Goal: Task Accomplishment & Management: Manage account settings

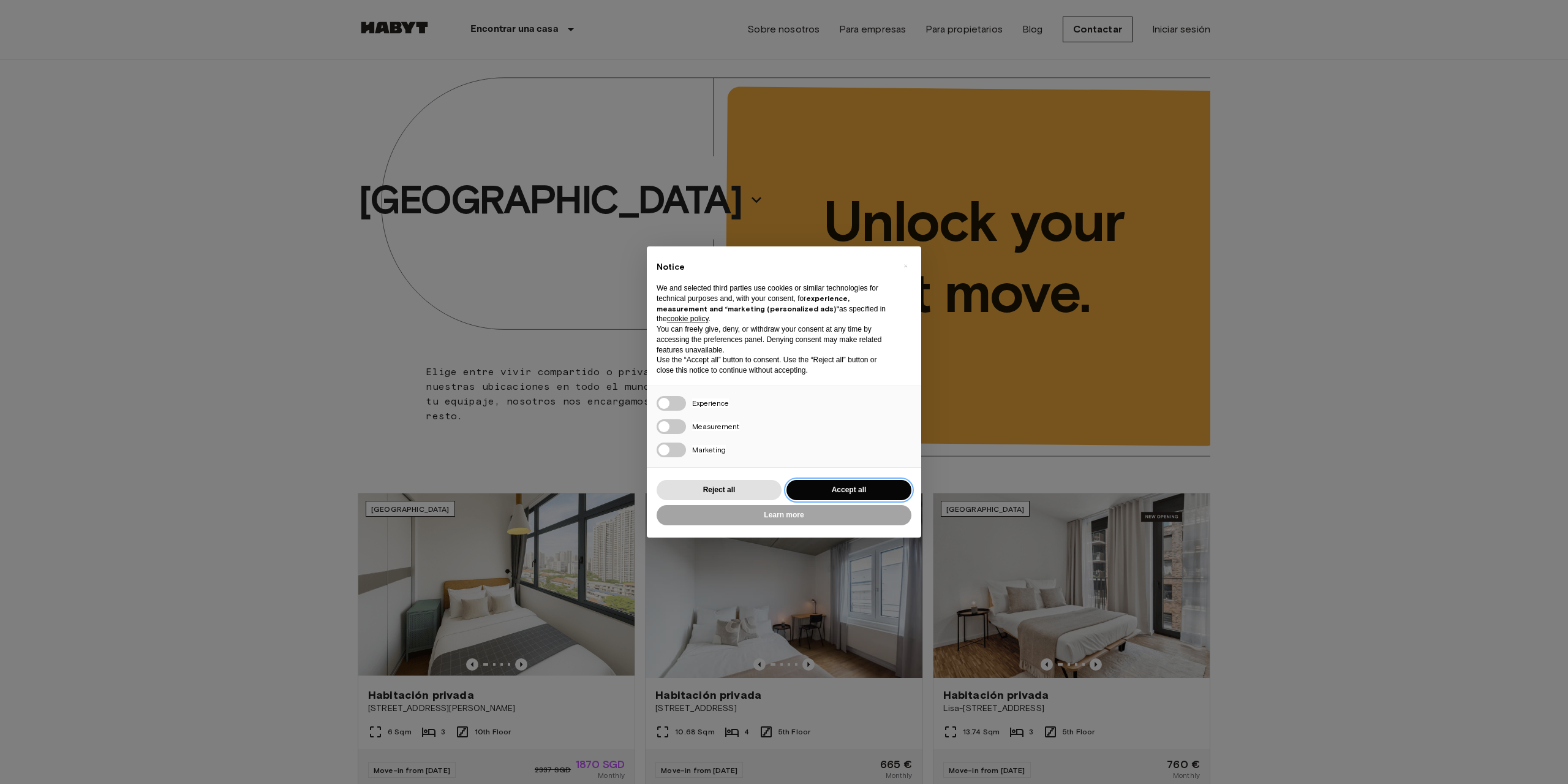
click at [849, 490] on button "Accept all" at bounding box center [849, 490] width 125 height 21
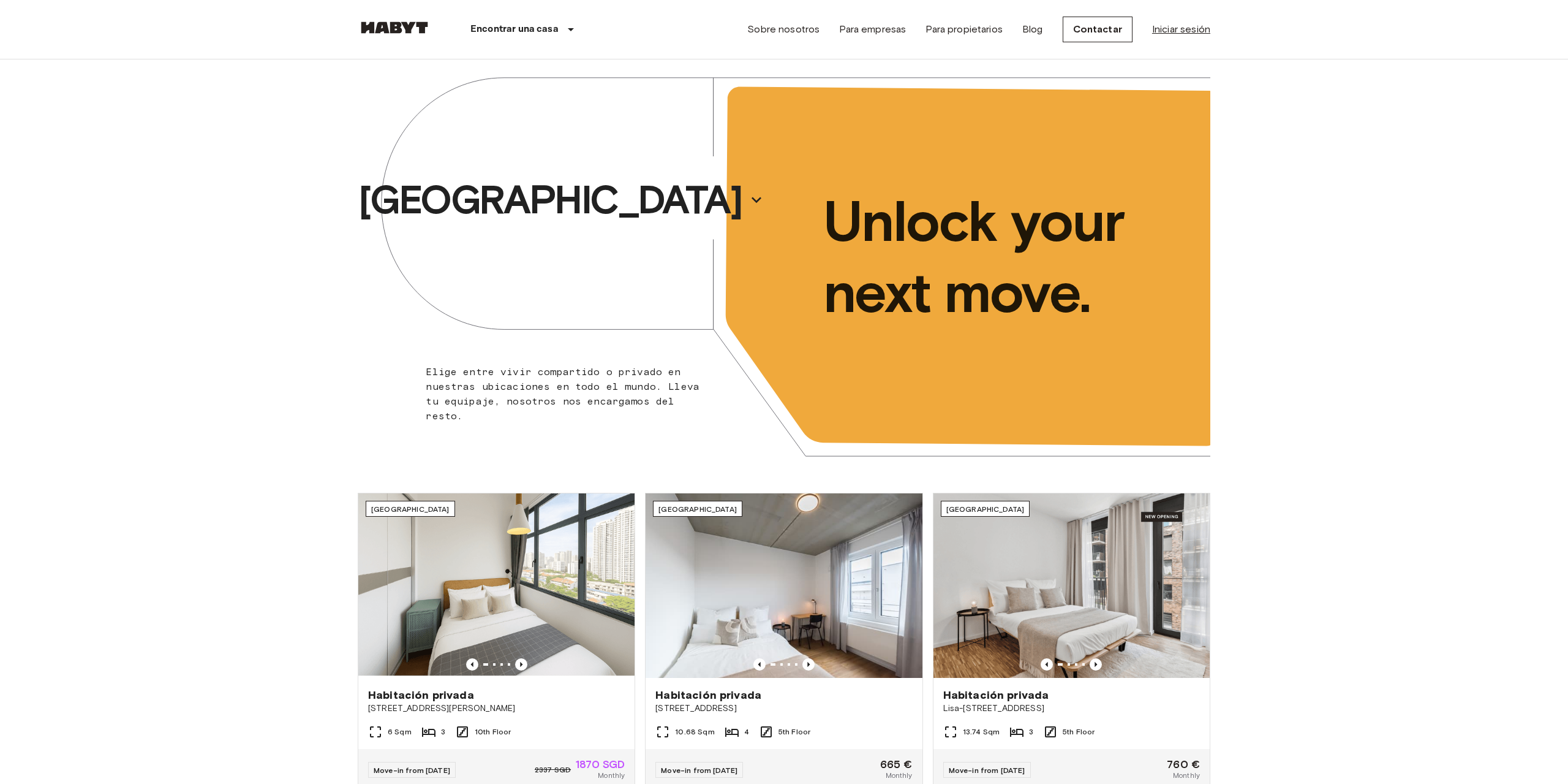
click at [1169, 30] on link "Iniciar sesión" at bounding box center [1181, 30] width 58 height 15
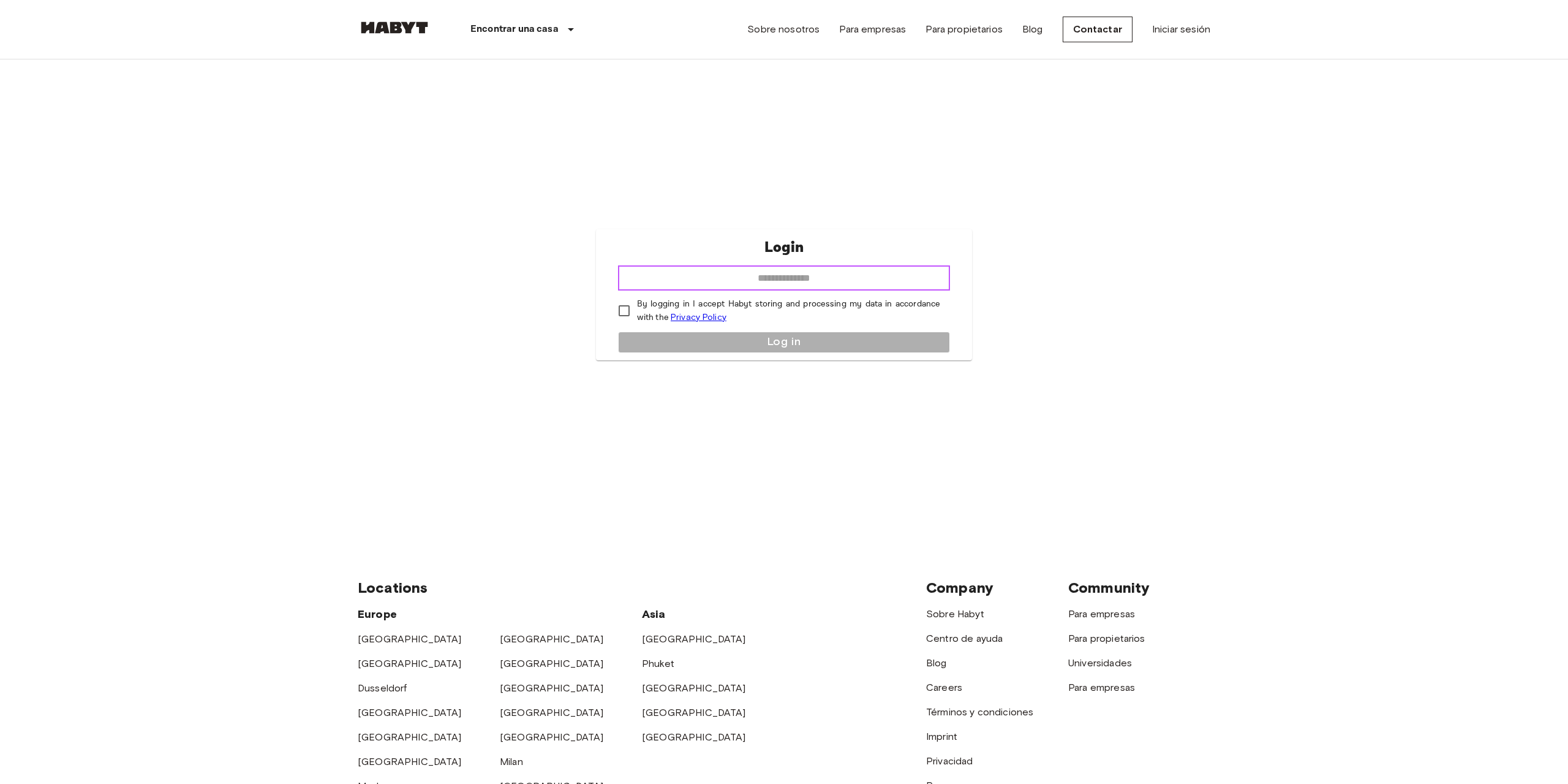
click at [669, 270] on input "email" at bounding box center [784, 279] width 332 height 25
click at [693, 276] on input "email" at bounding box center [784, 279] width 332 height 25
type input "**********"
click at [753, 332] on button "Log in" at bounding box center [784, 343] width 332 height 21
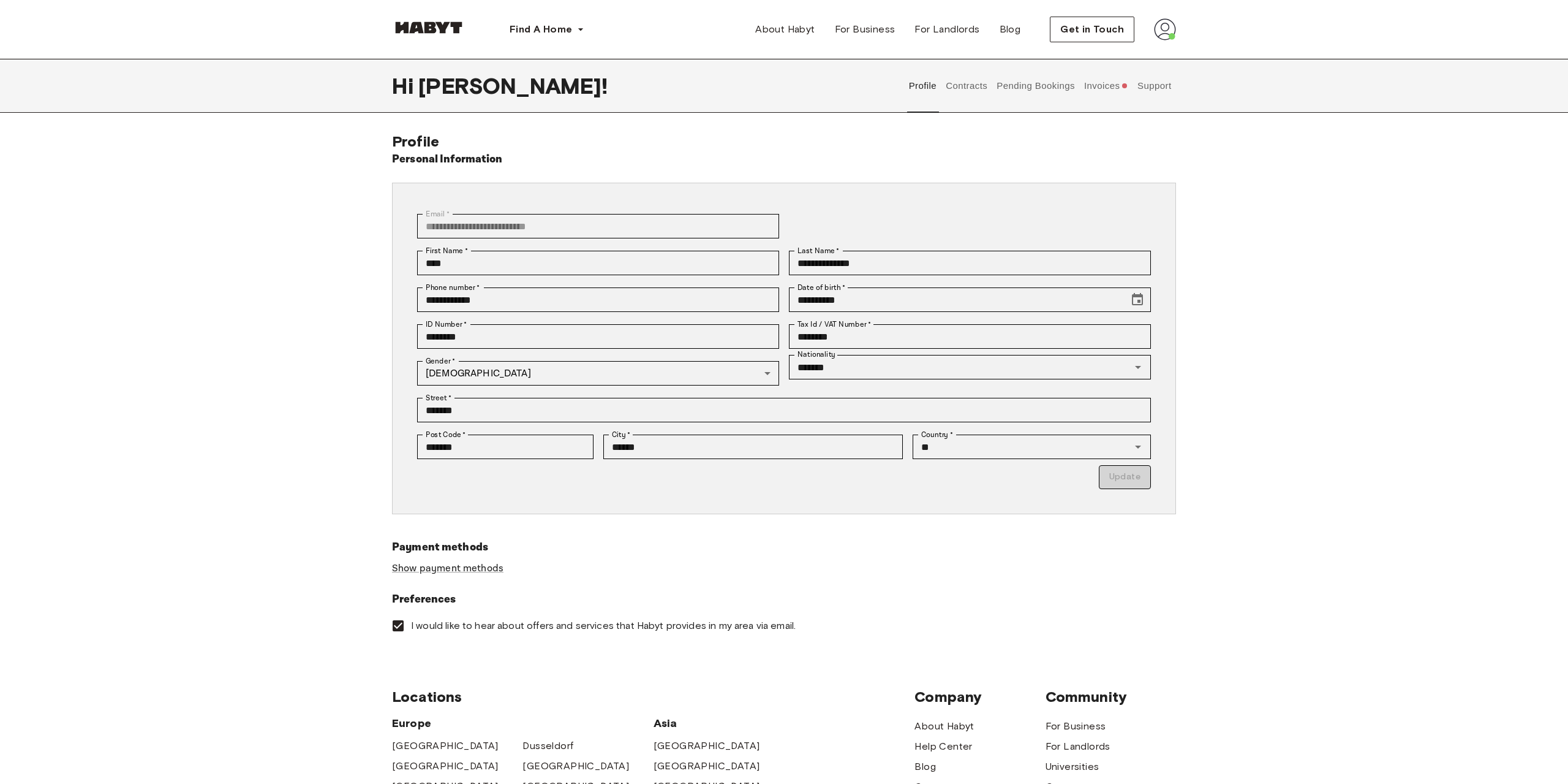
click at [954, 94] on button "Contracts" at bounding box center [967, 86] width 44 height 54
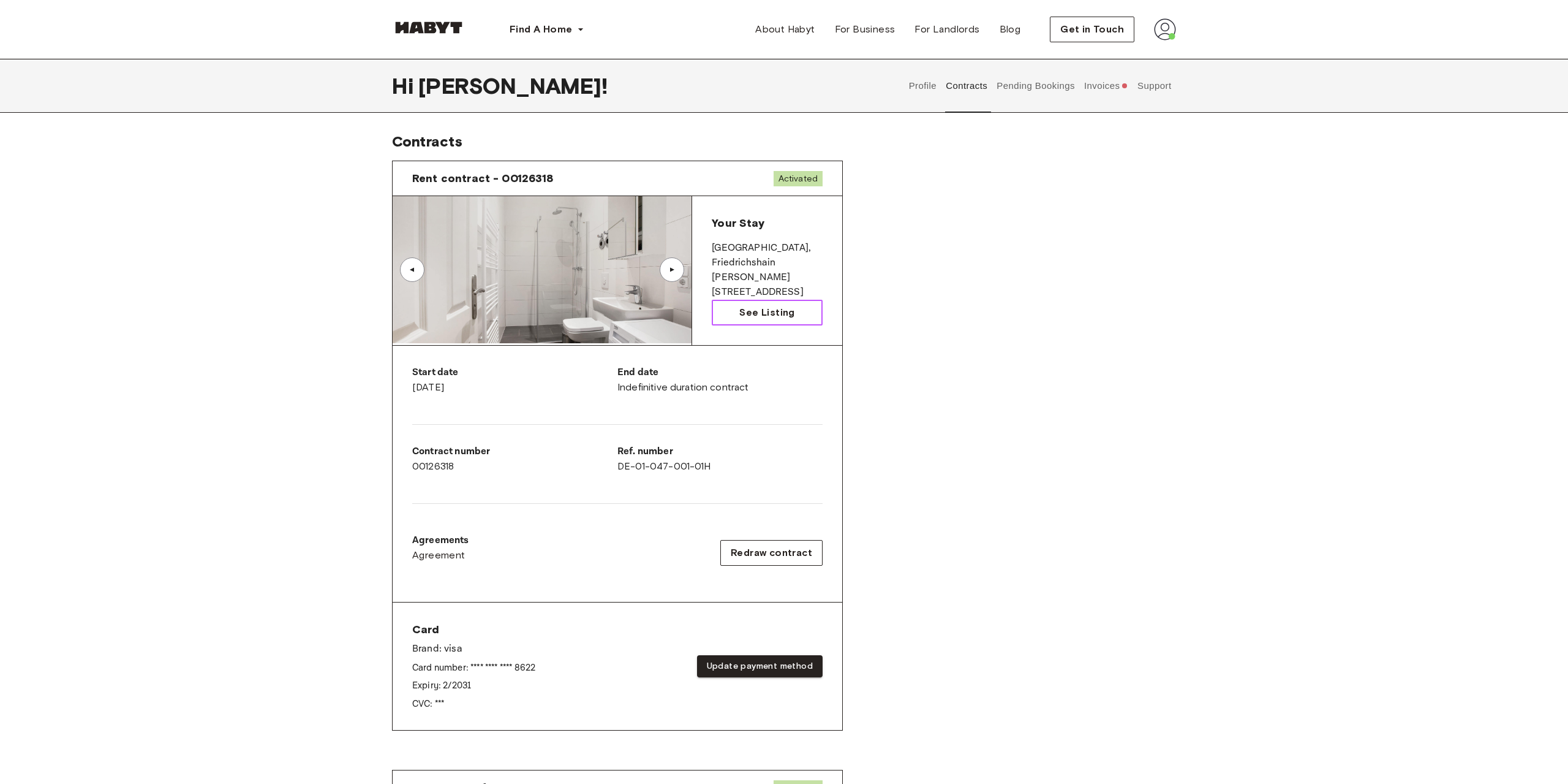
click at [733, 308] on link "See Listing" at bounding box center [767, 312] width 111 height 25
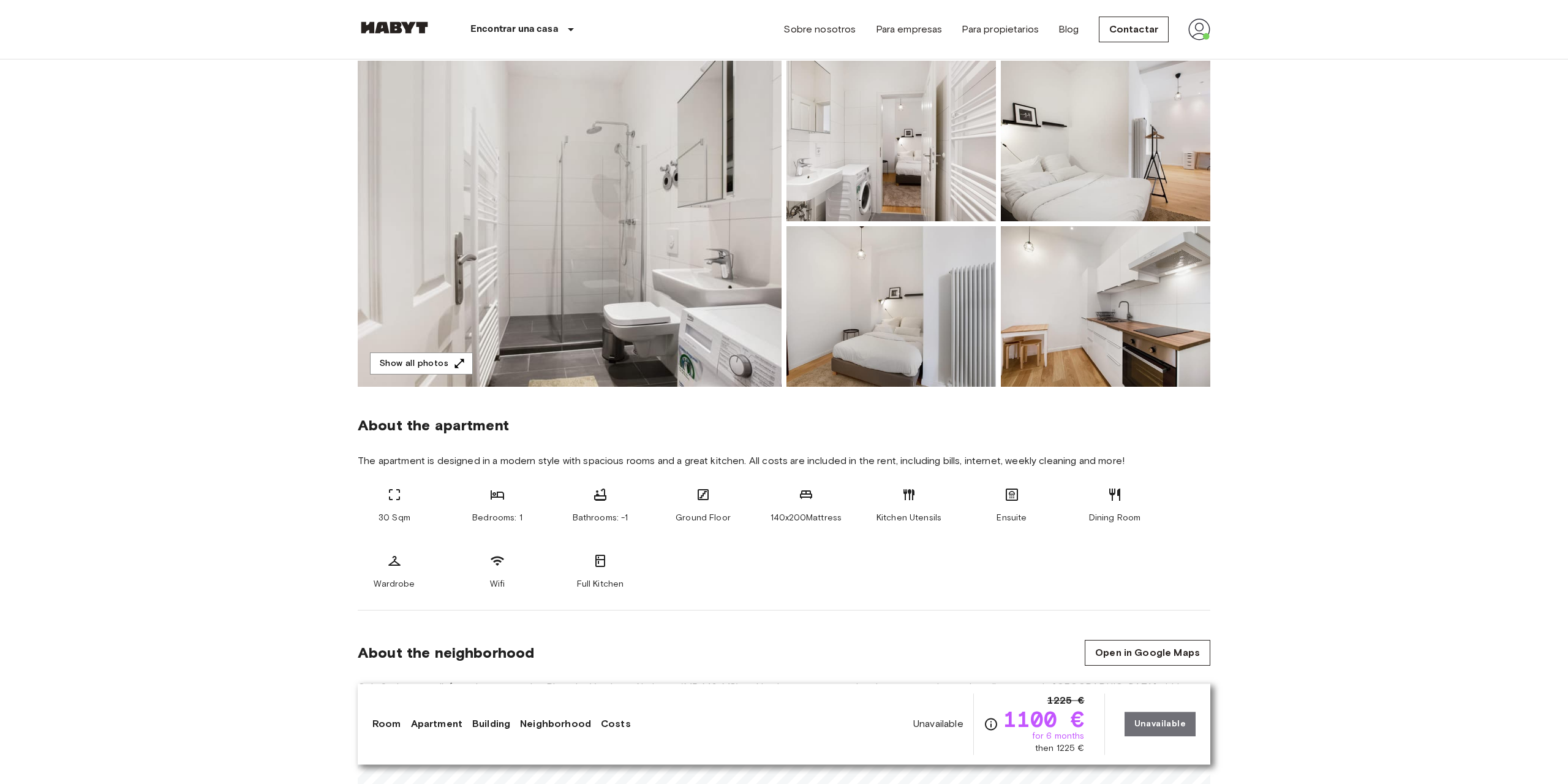
scroll to position [62, 0]
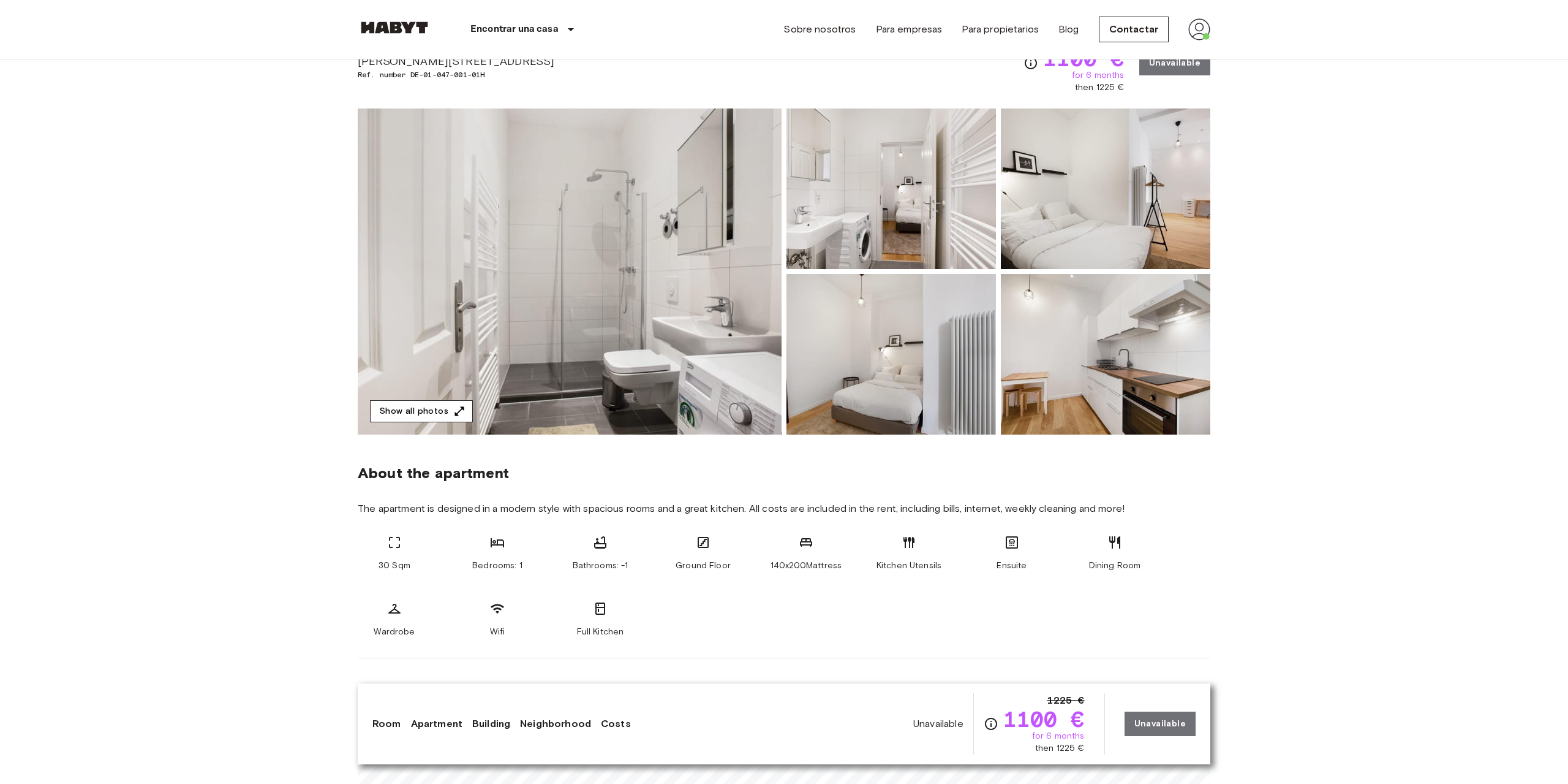
click at [438, 408] on button "Show all photos" at bounding box center [421, 412] width 103 height 23
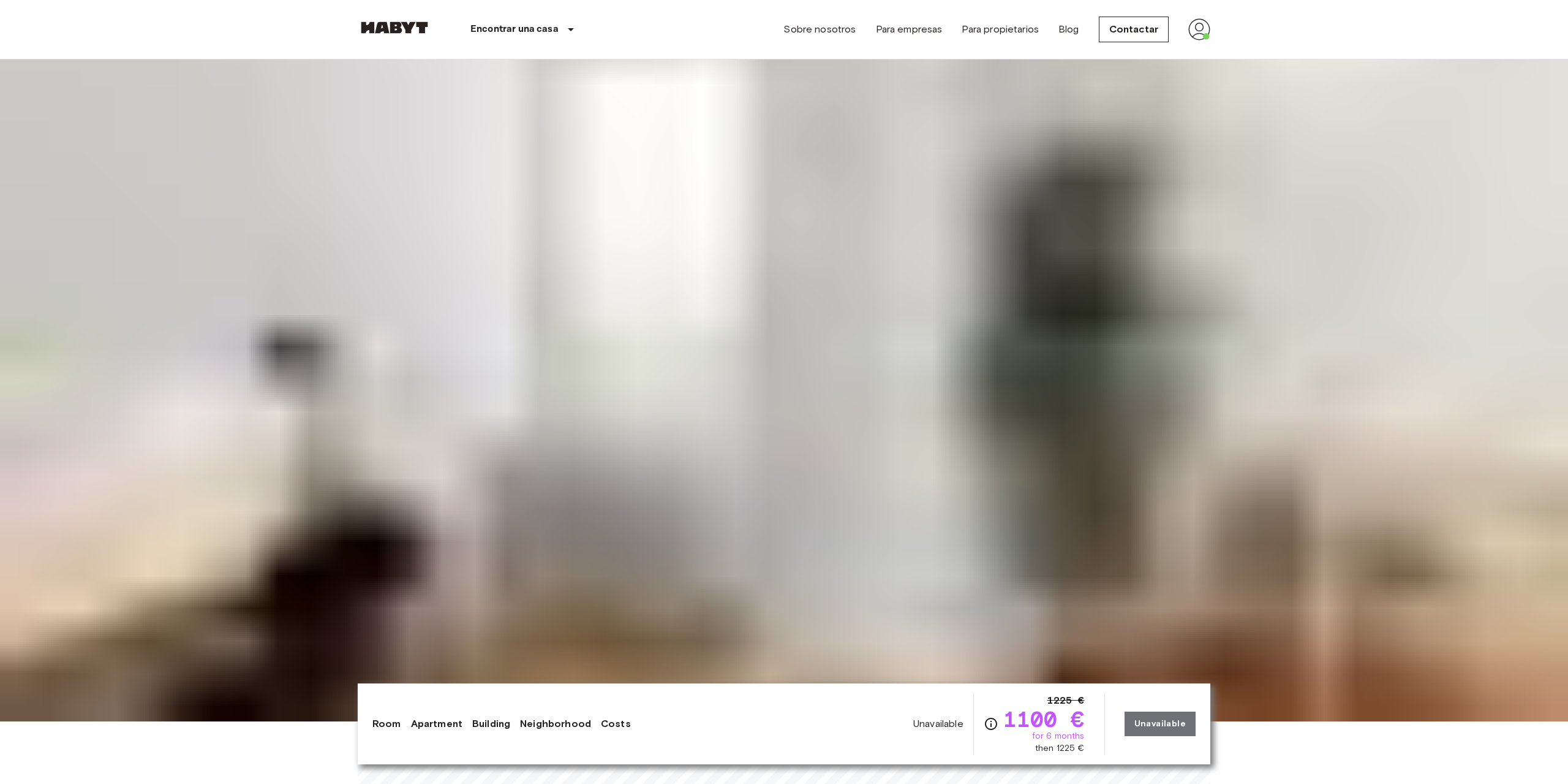
click at [687, 722] on img at bounding box center [784, 330] width 1568 height 784
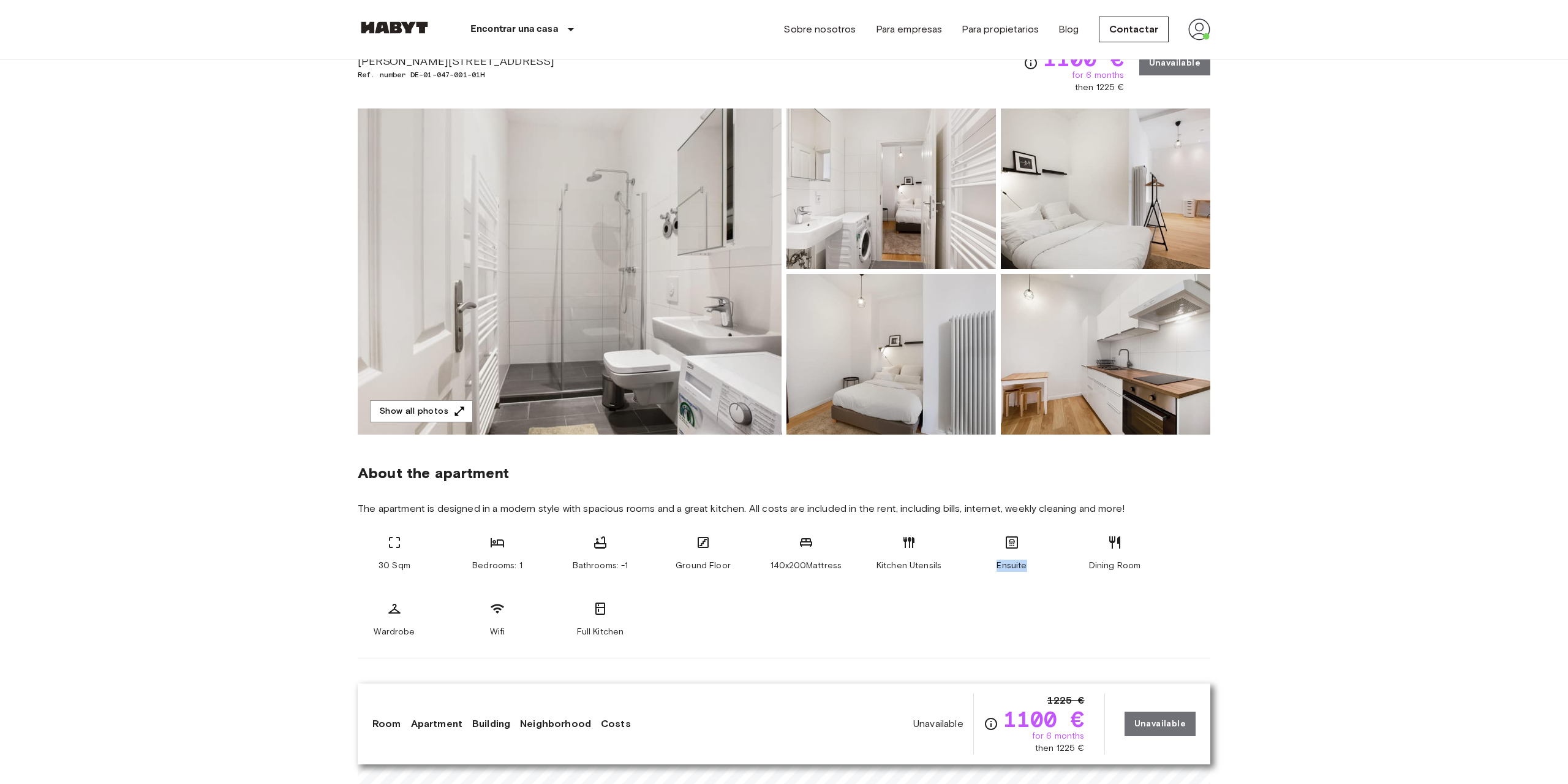
drag, startPoint x: 920, startPoint y: 554, endPoint x: 1044, endPoint y: 564, distance: 124.4
click at [1038, 563] on div "30 Sqm Bedrooms: 1 Bathrooms: -1 Ground Floor 140x200Mattress Kitchen Utensils …" at bounding box center [784, 586] width 853 height 103
click at [1166, 567] on div "30 Sqm Bedrooms: 1 Bathrooms: -1 Ground Floor 140x200Mattress Kitchen Utensils …" at bounding box center [784, 586] width 853 height 103
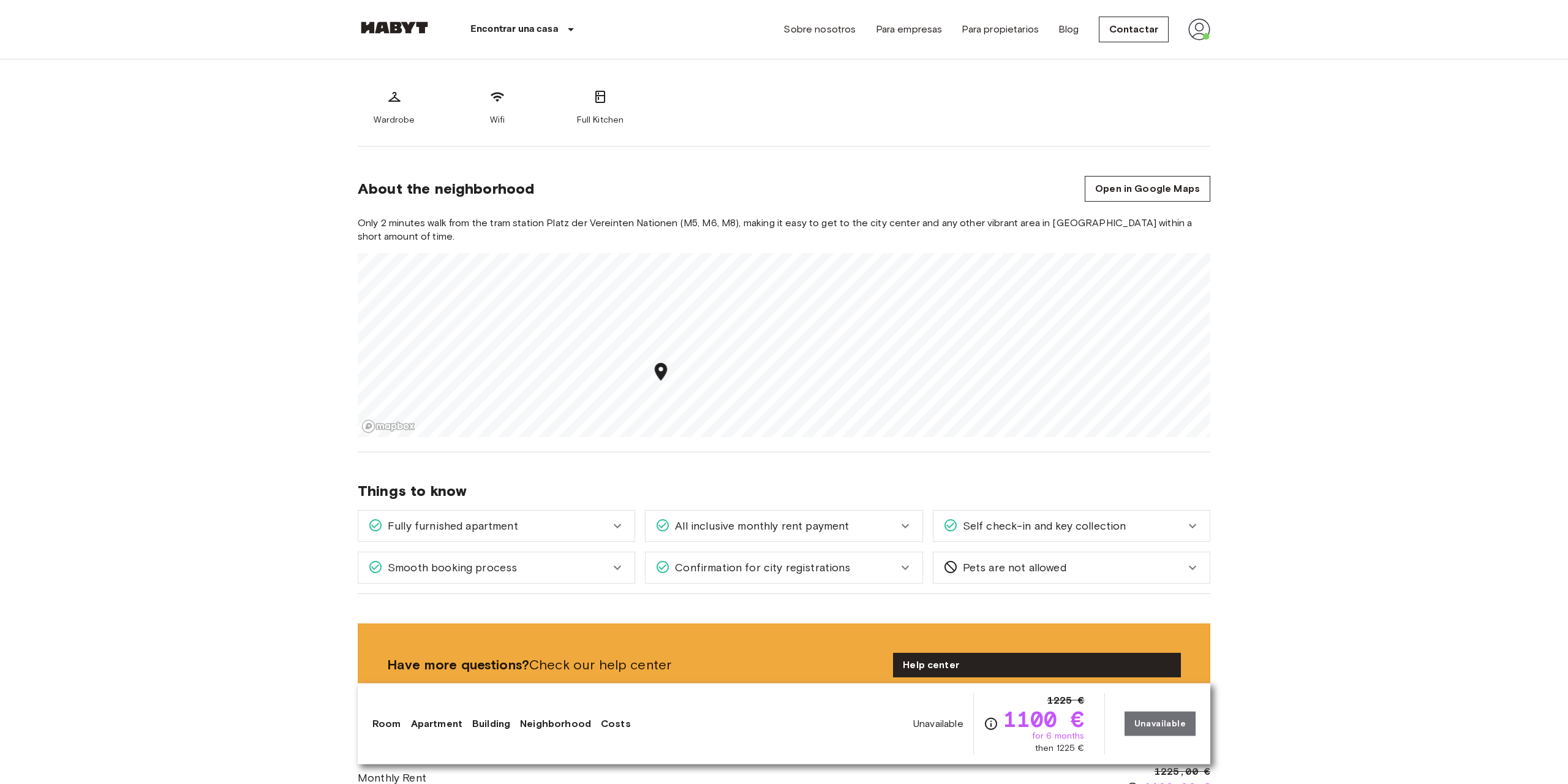
scroll to position [688, 0]
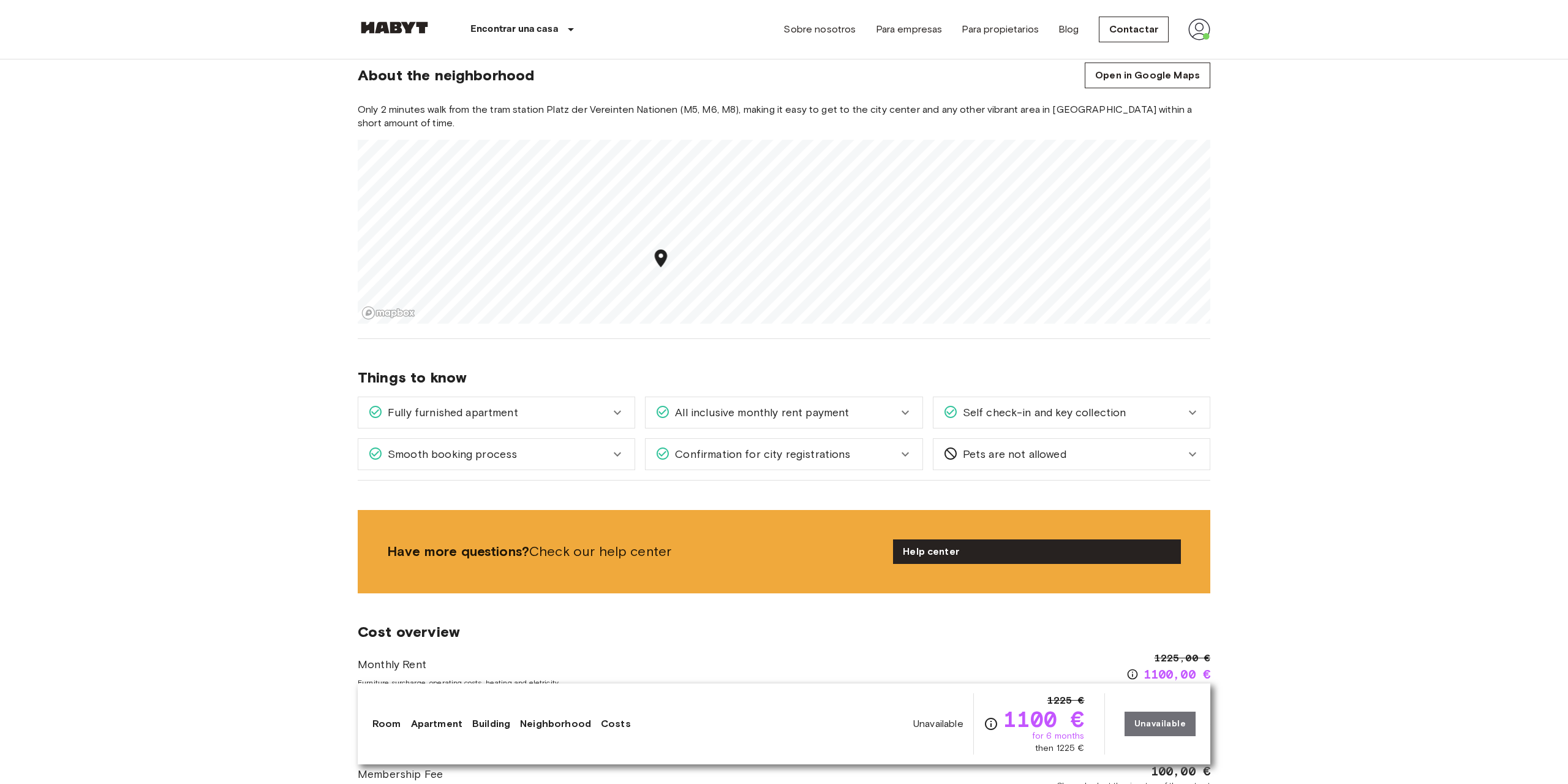
click at [485, 415] on span "Fully furnished apartment" at bounding box center [450, 412] width 136 height 16
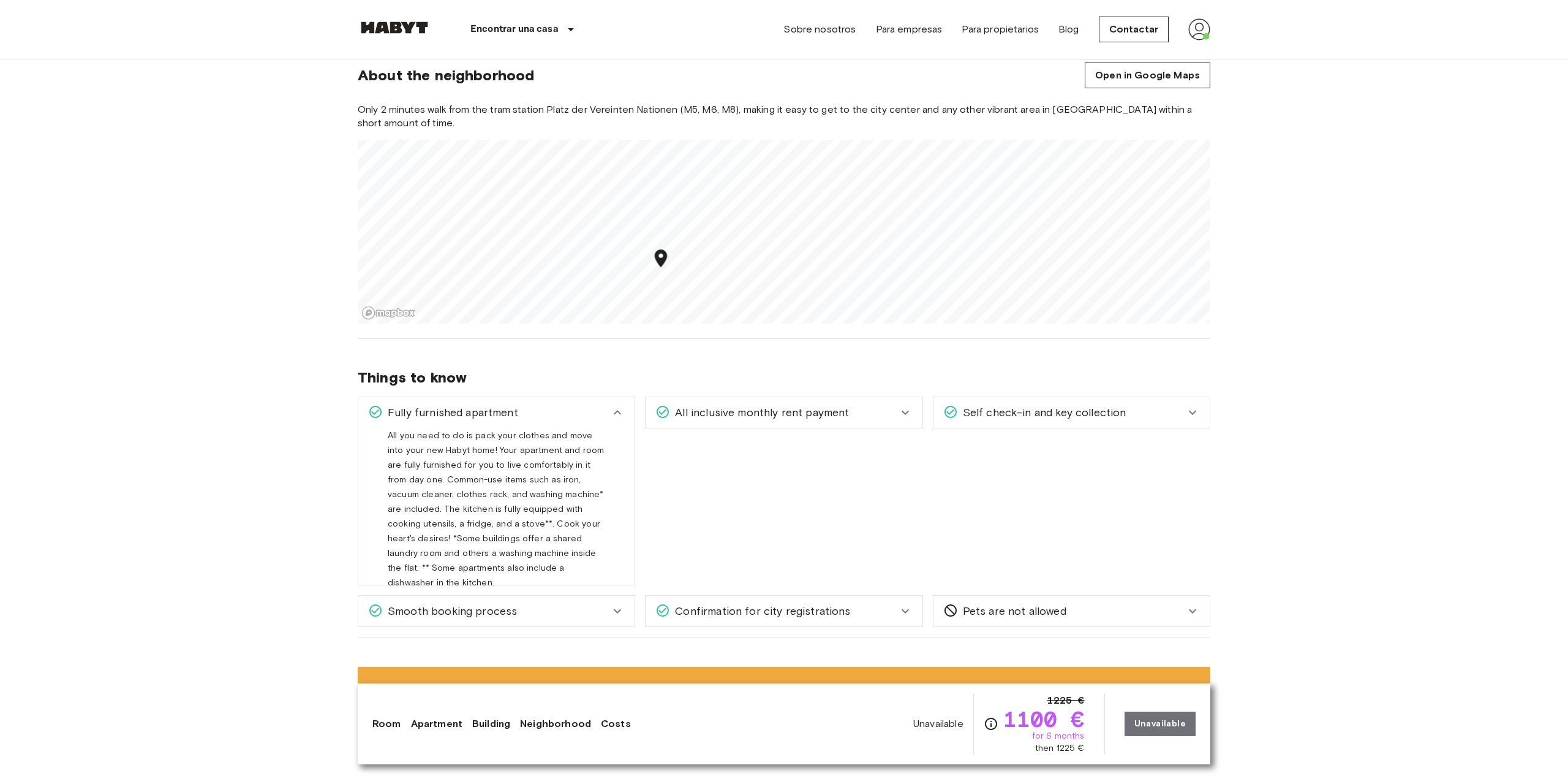
click at [485, 415] on span "Fully furnished apartment" at bounding box center [450, 412] width 136 height 16
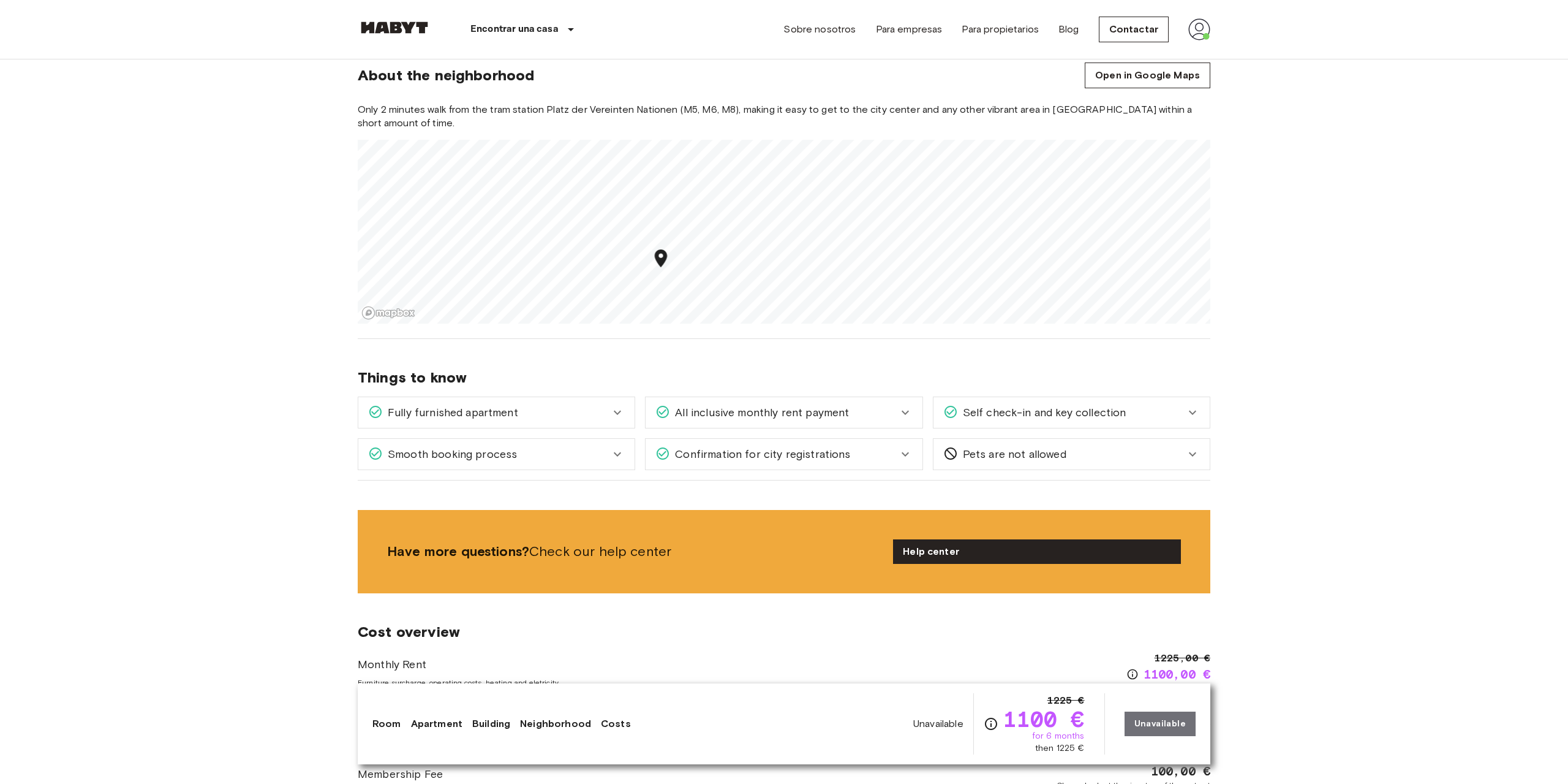
click at [677, 418] on span "All inclusive monthly rent payment" at bounding box center [760, 412] width 179 height 16
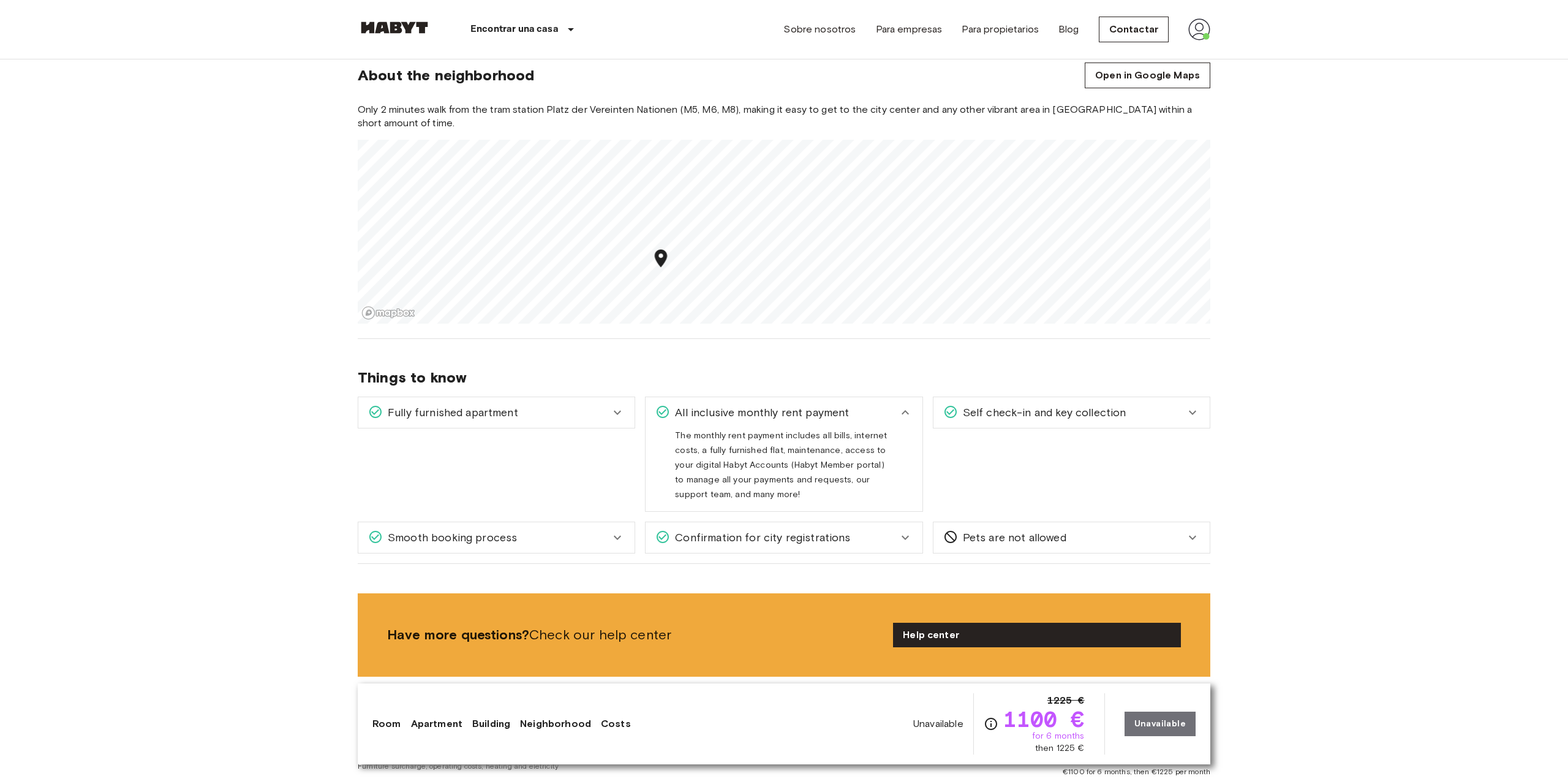
click at [1078, 421] on div "Self check-in and key collection" at bounding box center [1072, 412] width 276 height 30
click at [1036, 539] on span "Pets are not allowed" at bounding box center [1013, 537] width 108 height 16
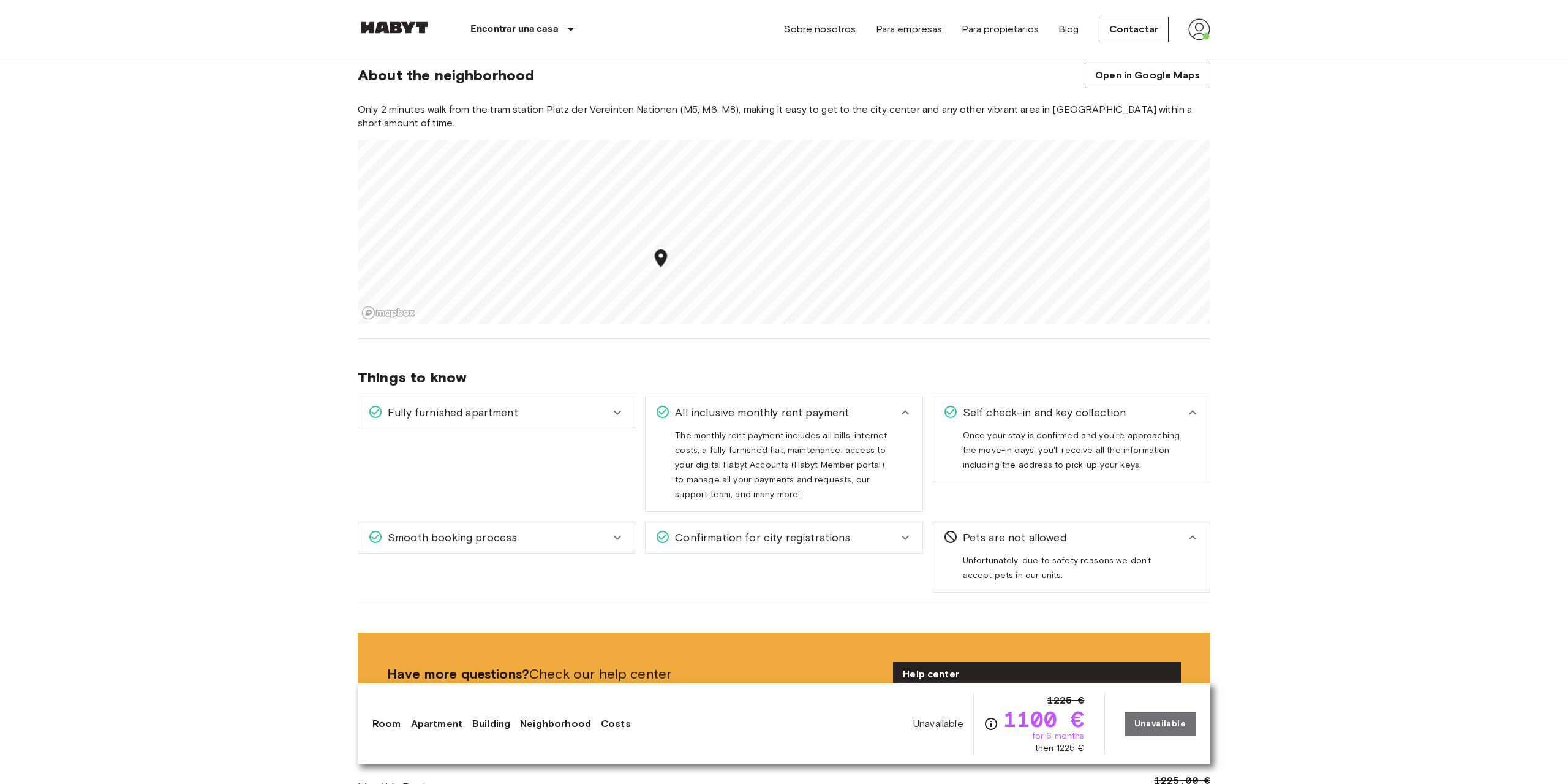
click at [835, 541] on span "Confirmation for city registrations" at bounding box center [760, 537] width 180 height 16
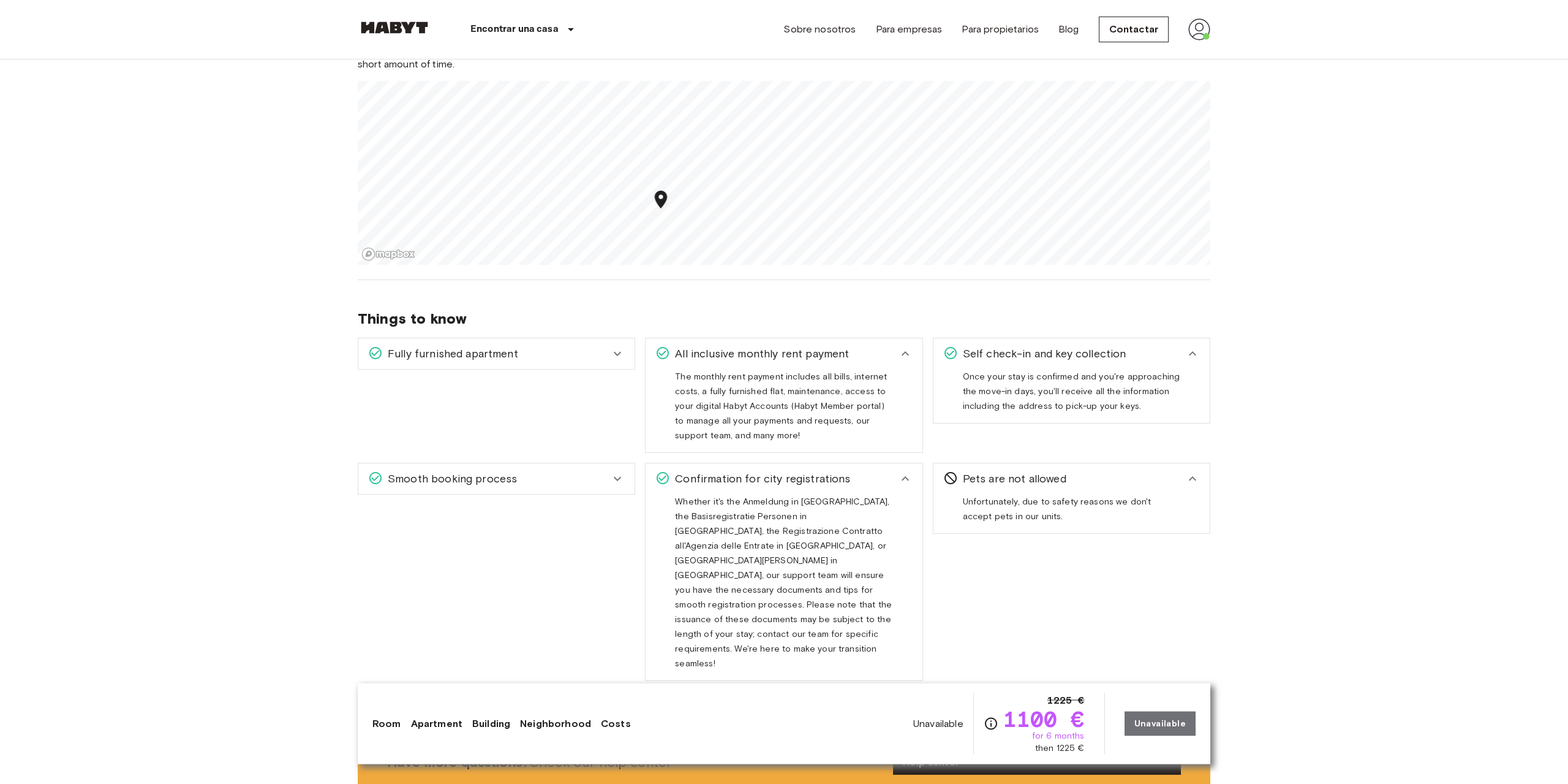
scroll to position [750, 0]
click at [563, 475] on div "Smooth booking process" at bounding box center [489, 474] width 242 height 16
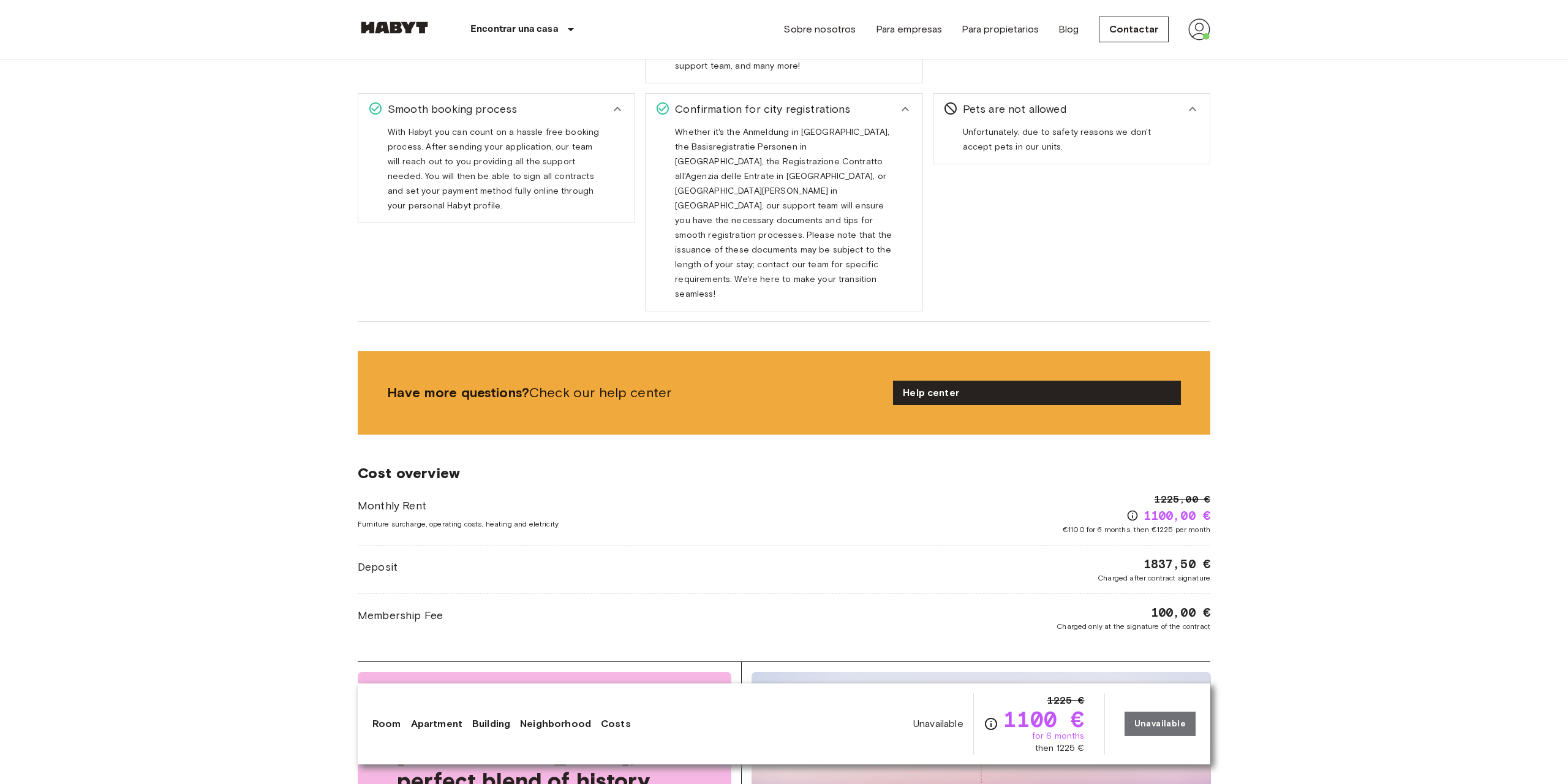
scroll to position [1125, 0]
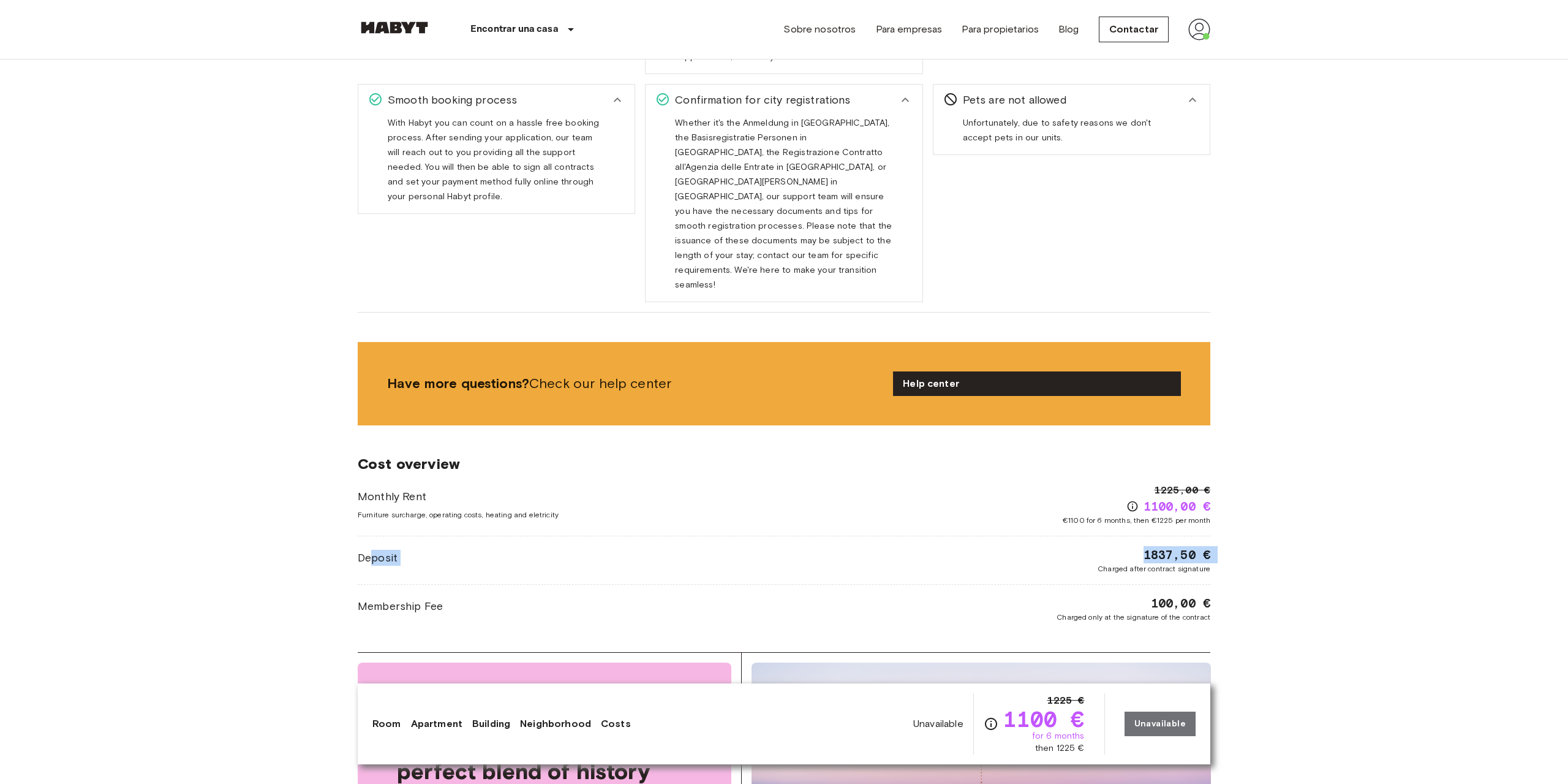
drag, startPoint x: 370, startPoint y: 531, endPoint x: 1055, endPoint y: 531, distance: 685.0
click at [1055, 546] on div "Deposit 1837,50 € Charged after contract signature" at bounding box center [784, 560] width 853 height 28
drag, startPoint x: 1038, startPoint y: 588, endPoint x: 1289, endPoint y: 591, distance: 251.0
click at [1289, 591] on body "Encontrar una casa Europe Amsterdam Berlin Brussels Cologne Dusseldorf Frankfur…" at bounding box center [784, 600] width 1568 height 3450
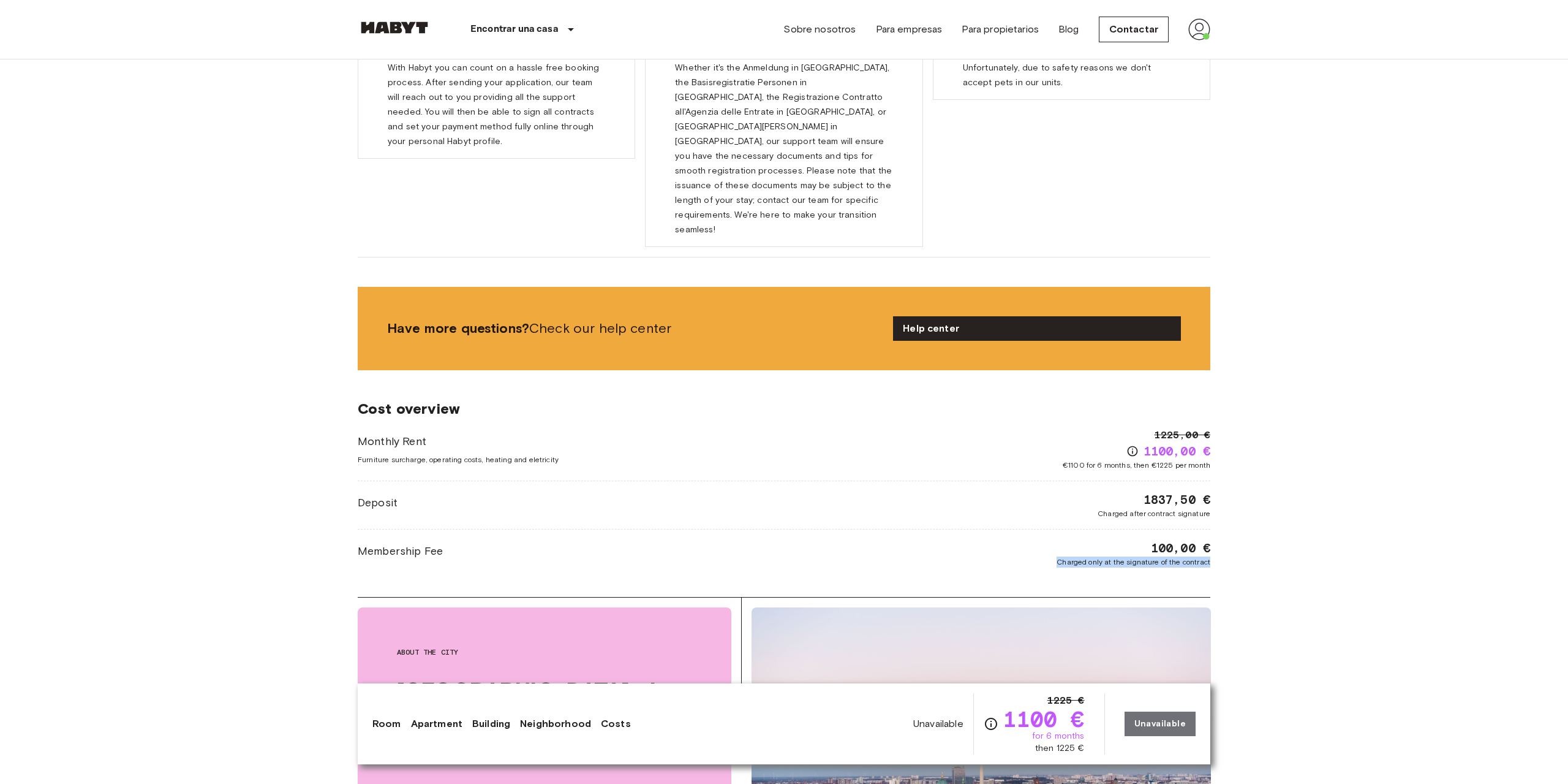
scroll to position [1188, 0]
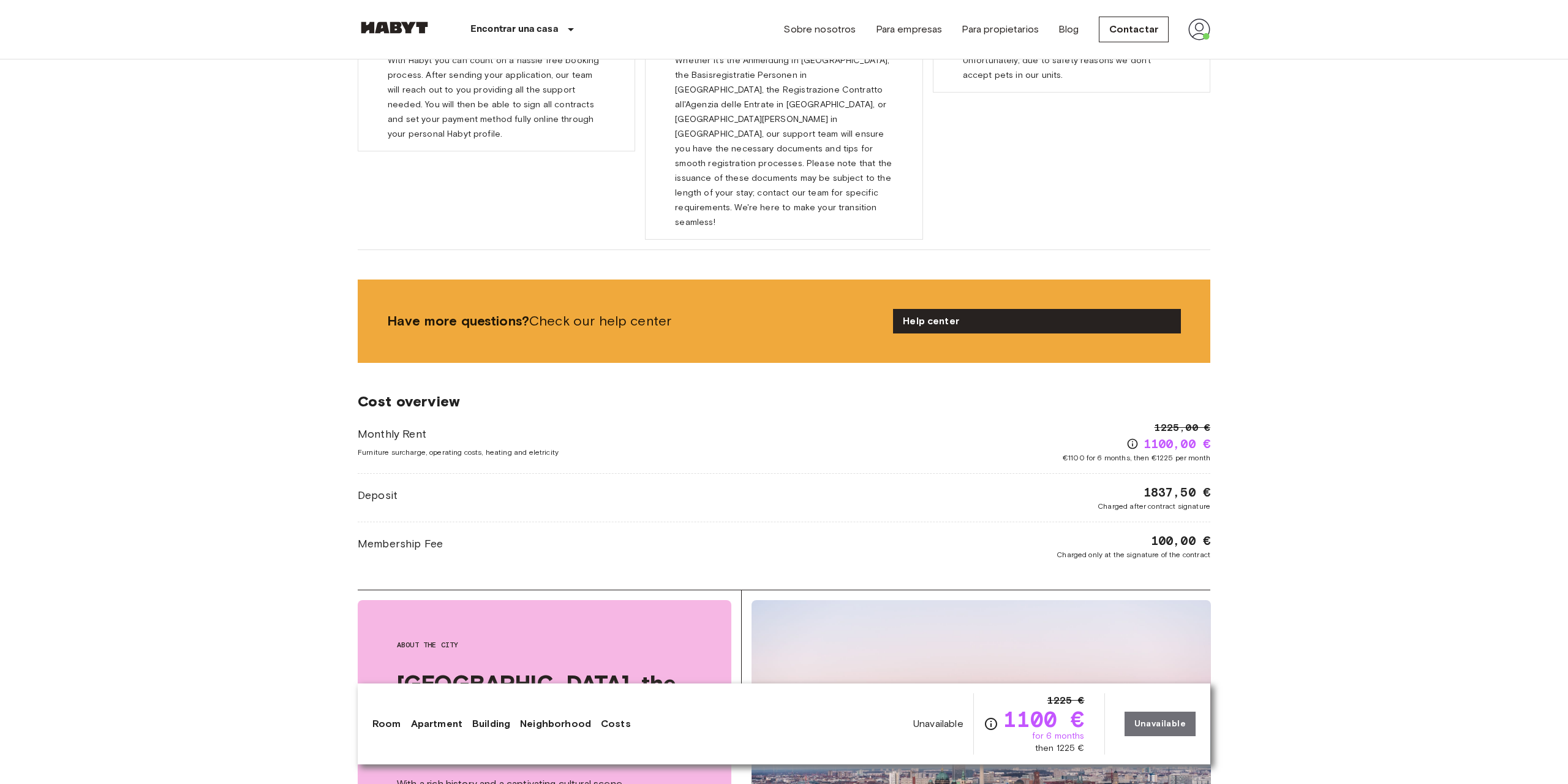
click at [1269, 526] on body "Encontrar una casa Europe Amsterdam Berlin Brussels Cologne Dusseldorf Frankfur…" at bounding box center [784, 537] width 1568 height 3450
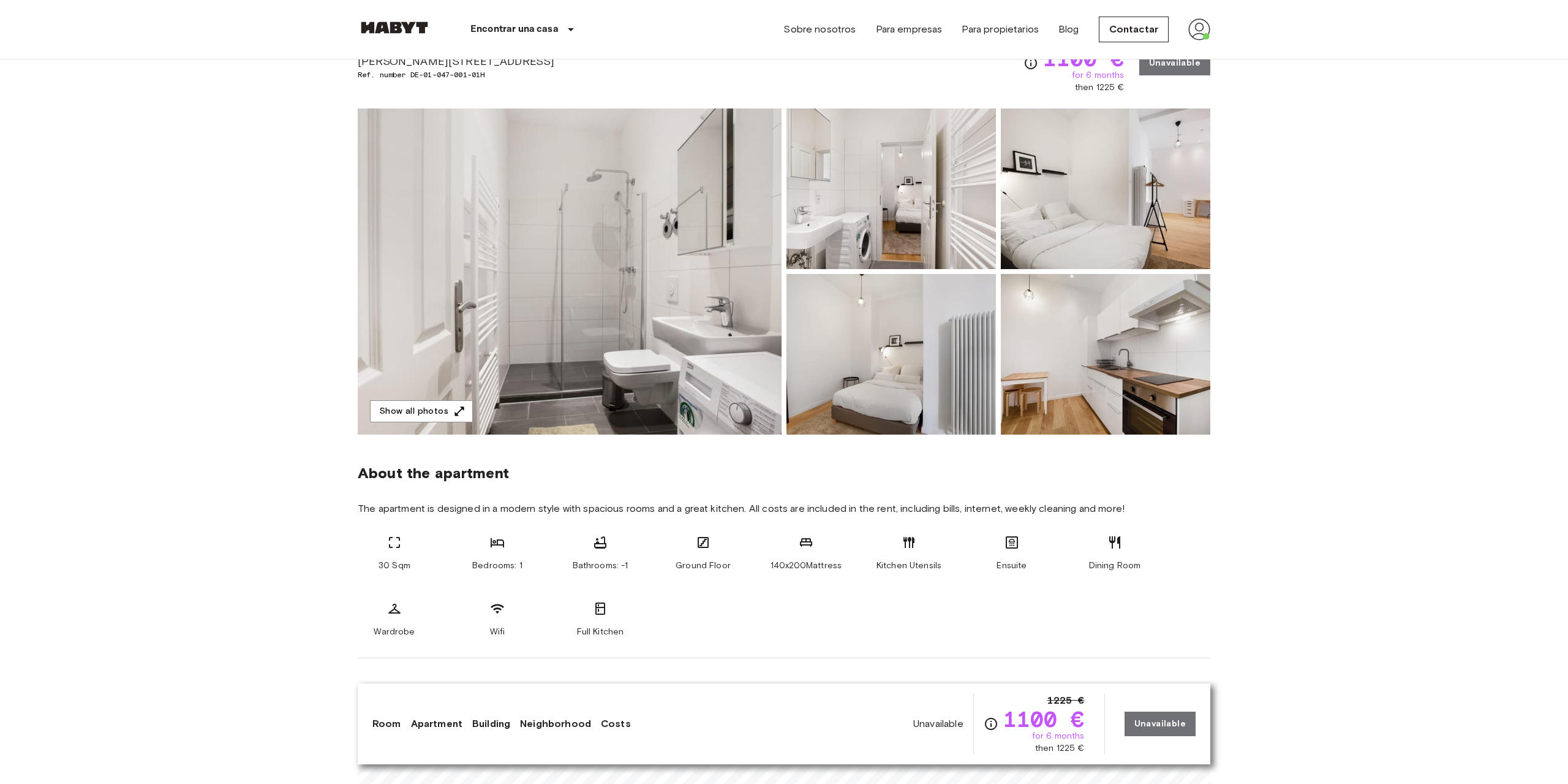
scroll to position [0, 0]
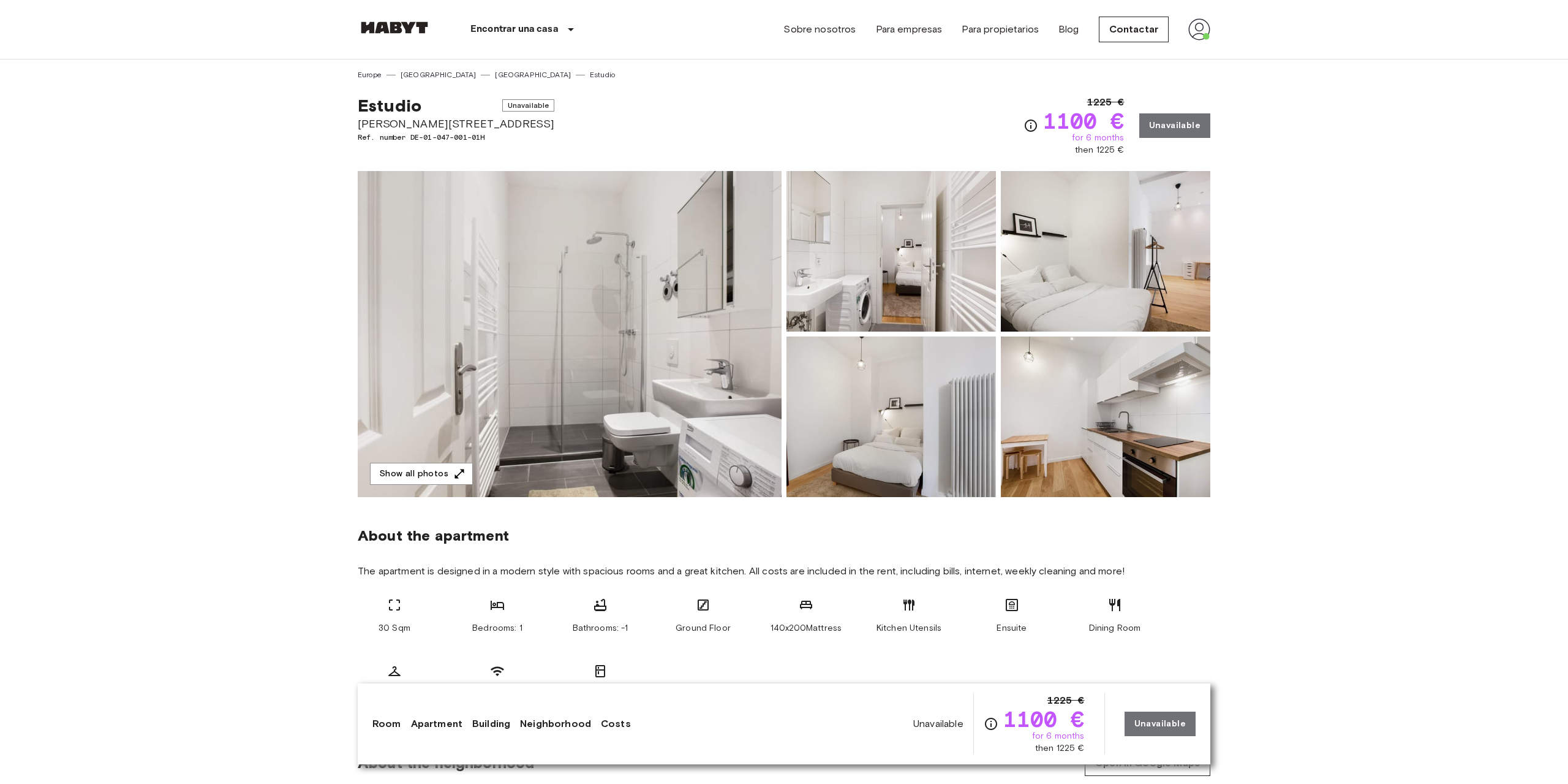
click at [399, 108] on span "Estudio" at bounding box center [390, 105] width 64 height 21
click at [399, 95] on span "Estudio" at bounding box center [390, 105] width 64 height 21
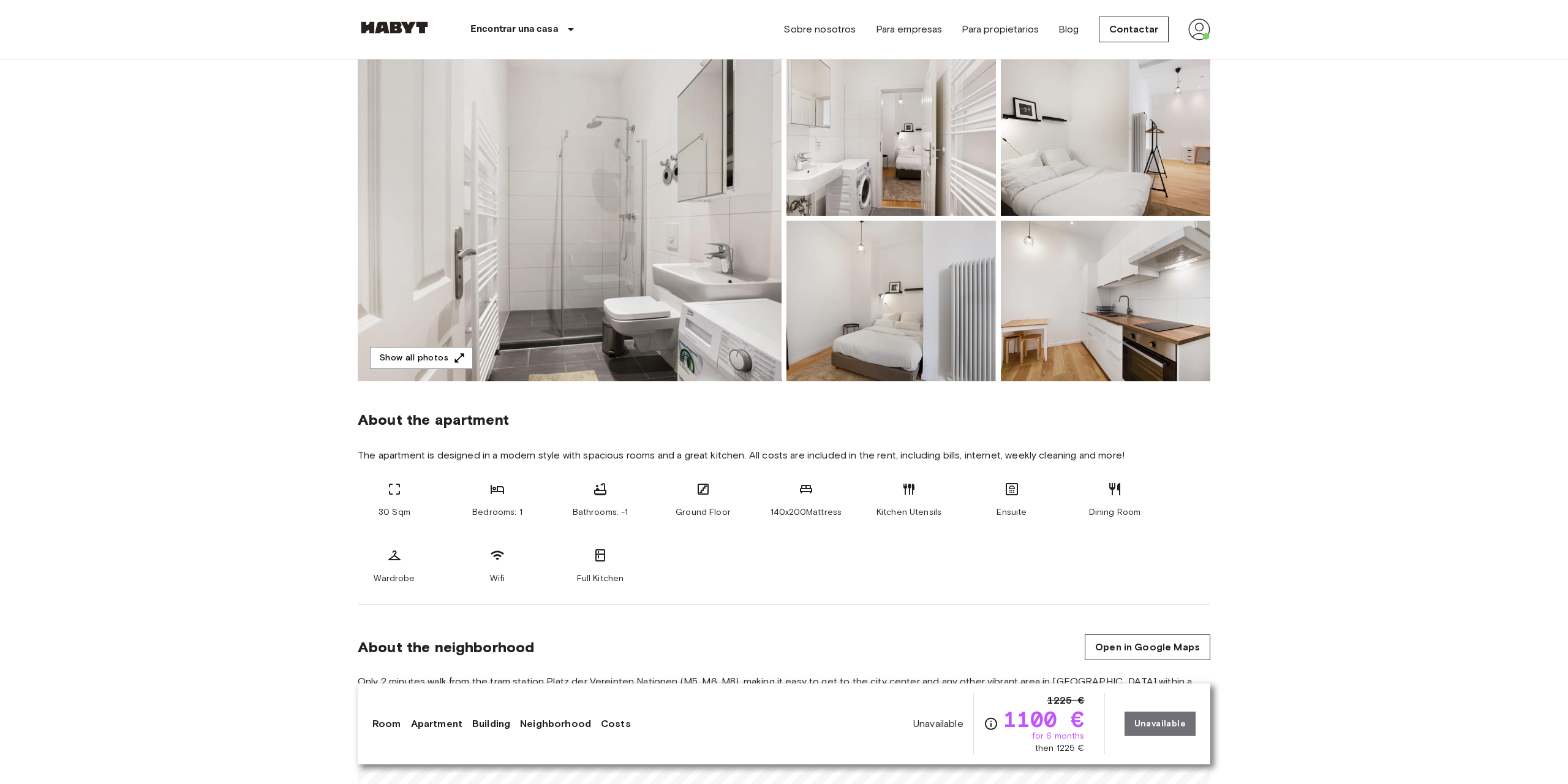
scroll to position [125, 0]
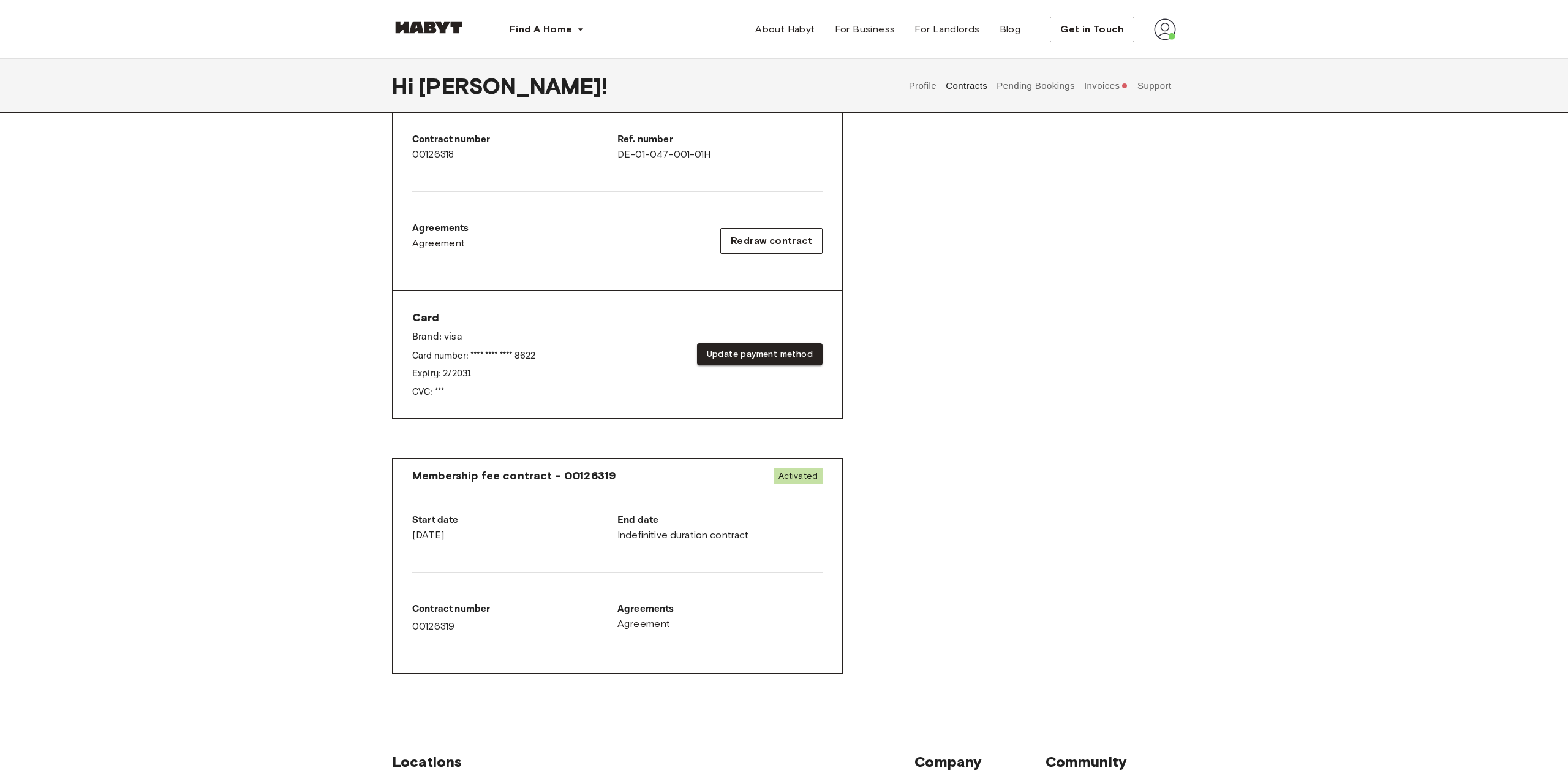
scroll to position [312, 0]
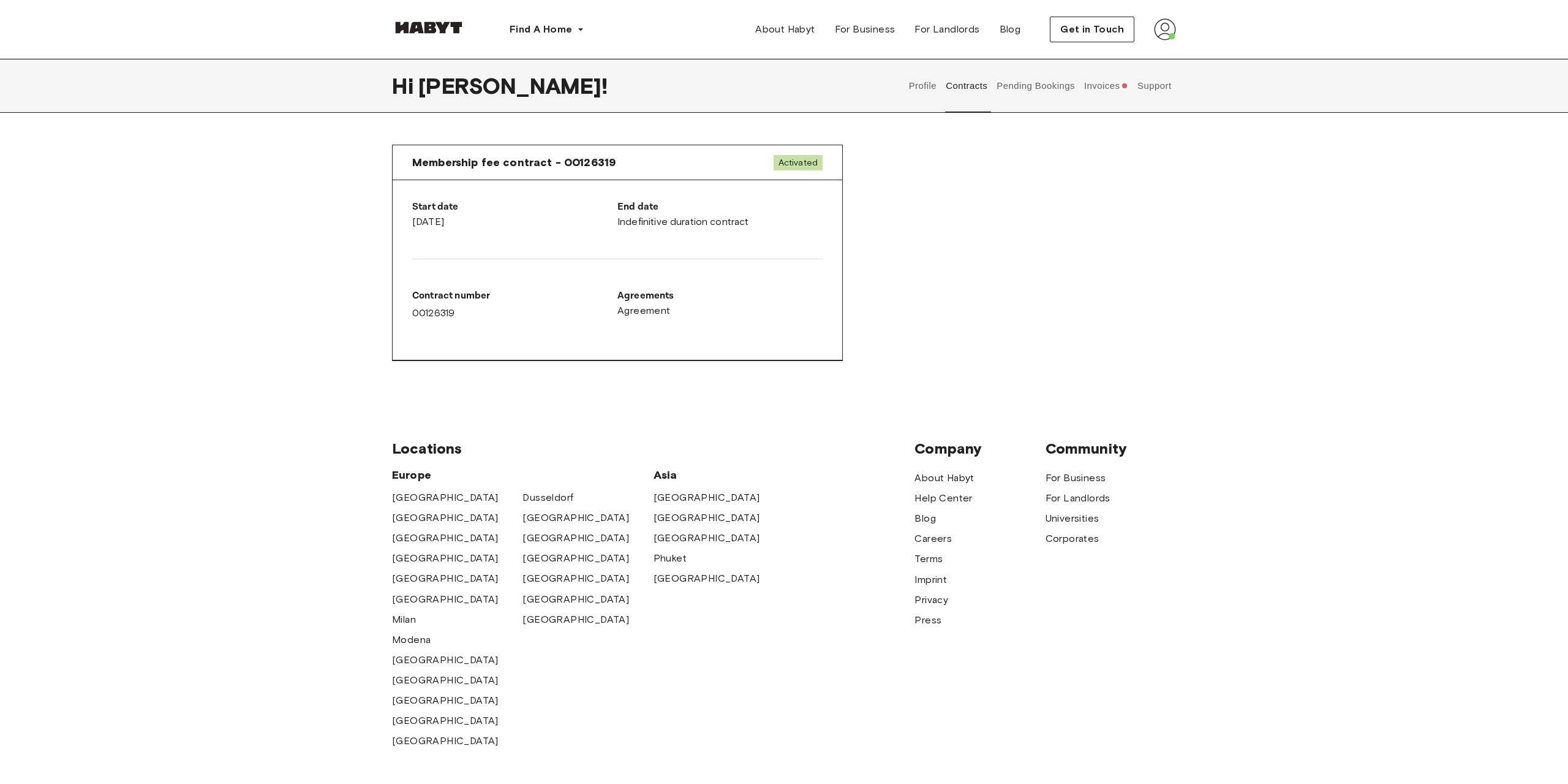
click at [1015, 85] on button "Pending Bookings" at bounding box center [1036, 86] width 81 height 54
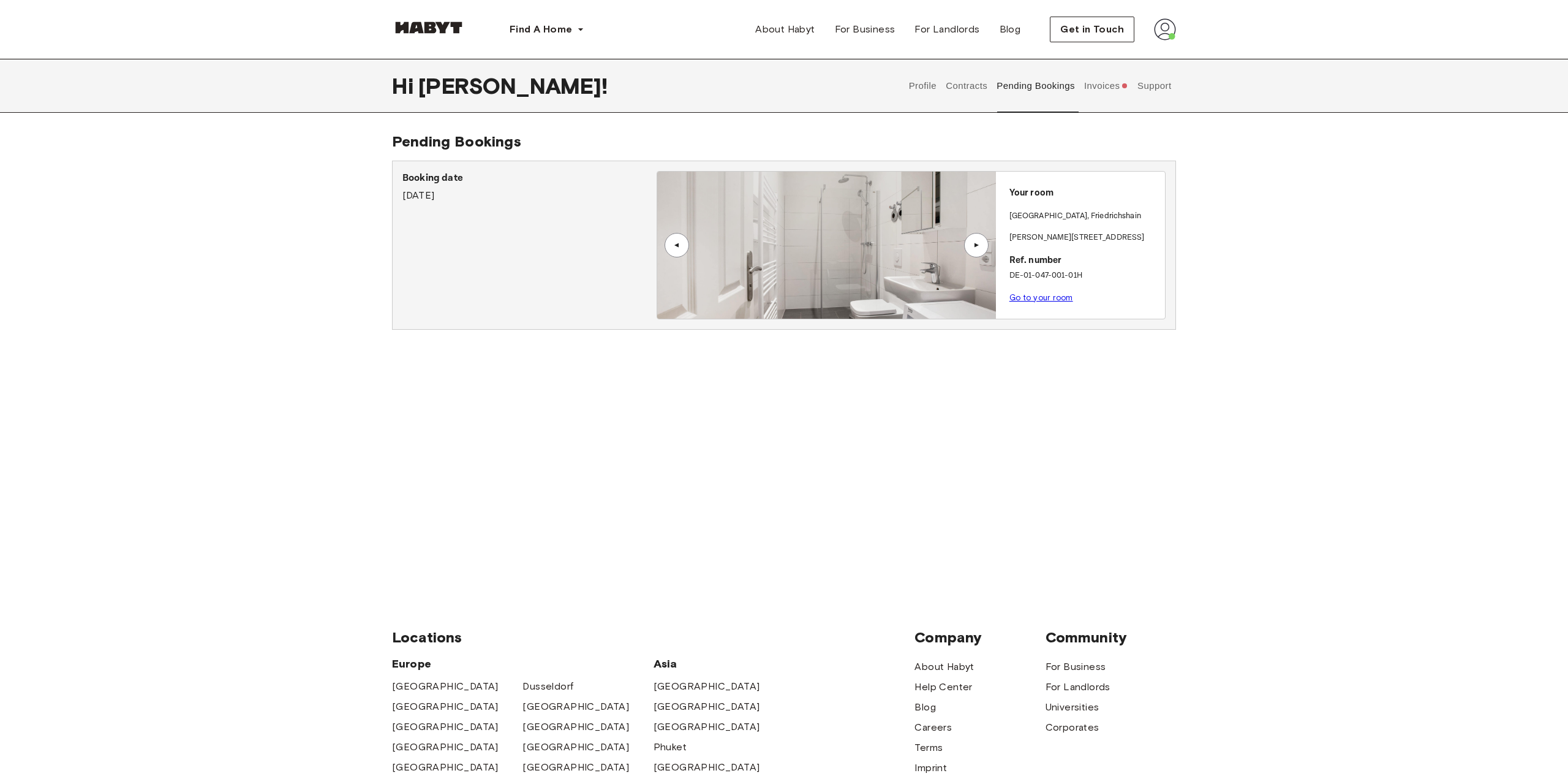
click at [1036, 298] on link "Go to your room" at bounding box center [1042, 297] width 64 height 9
click at [1107, 85] on button "Invoices" at bounding box center [1106, 86] width 47 height 54
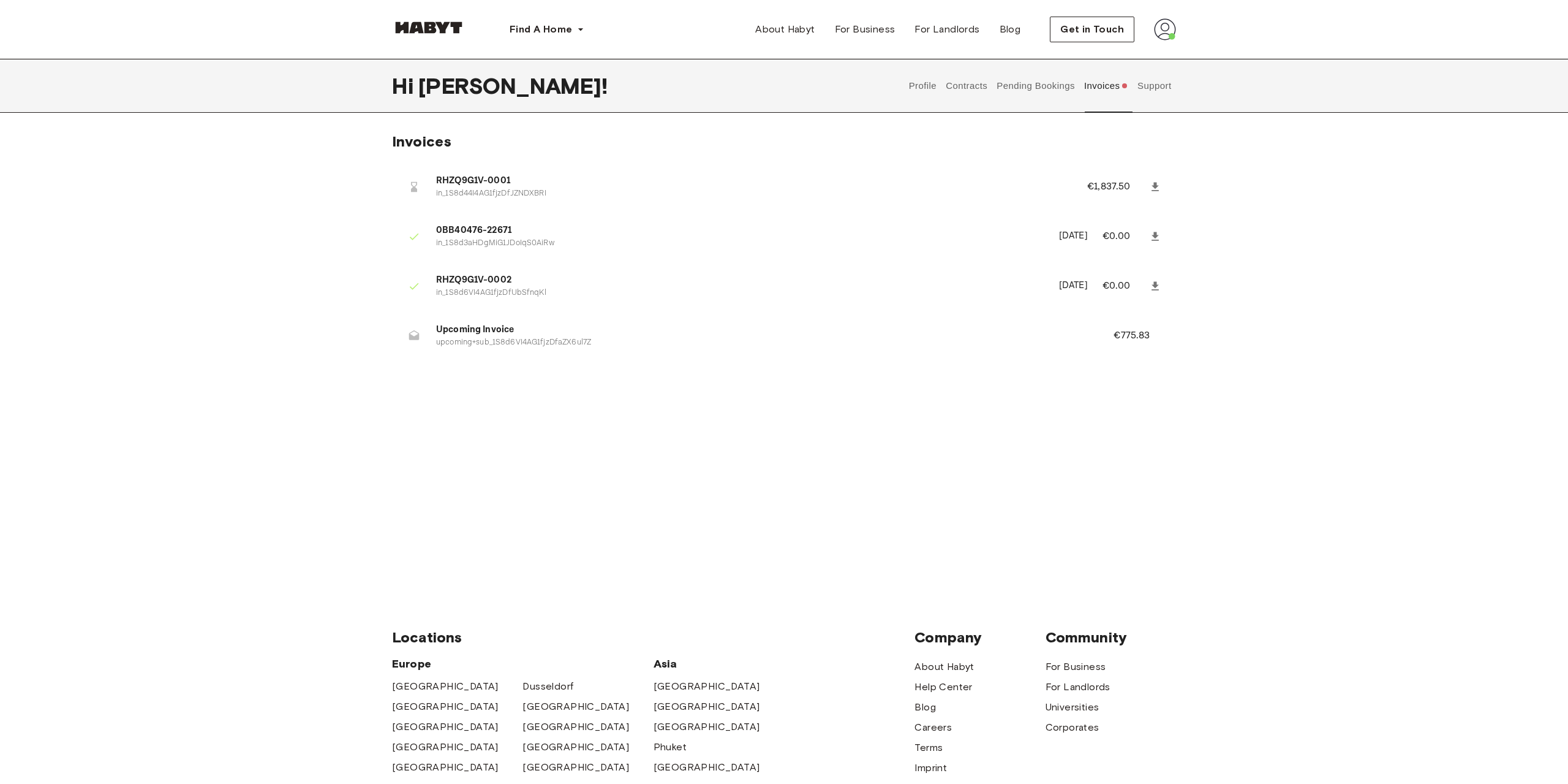
click at [479, 345] on p "upcoming+sub_1S8d6VI4AG1fjzDfaZX6ul7Z" at bounding box center [760, 343] width 648 height 12
drag, startPoint x: 479, startPoint y: 180, endPoint x: 1028, endPoint y: 155, distance: 549.6
click at [481, 180] on span "RHZQ9G1V-0001" at bounding box center [747, 181] width 622 height 14
click at [1143, 95] on button "Support" at bounding box center [1154, 86] width 37 height 54
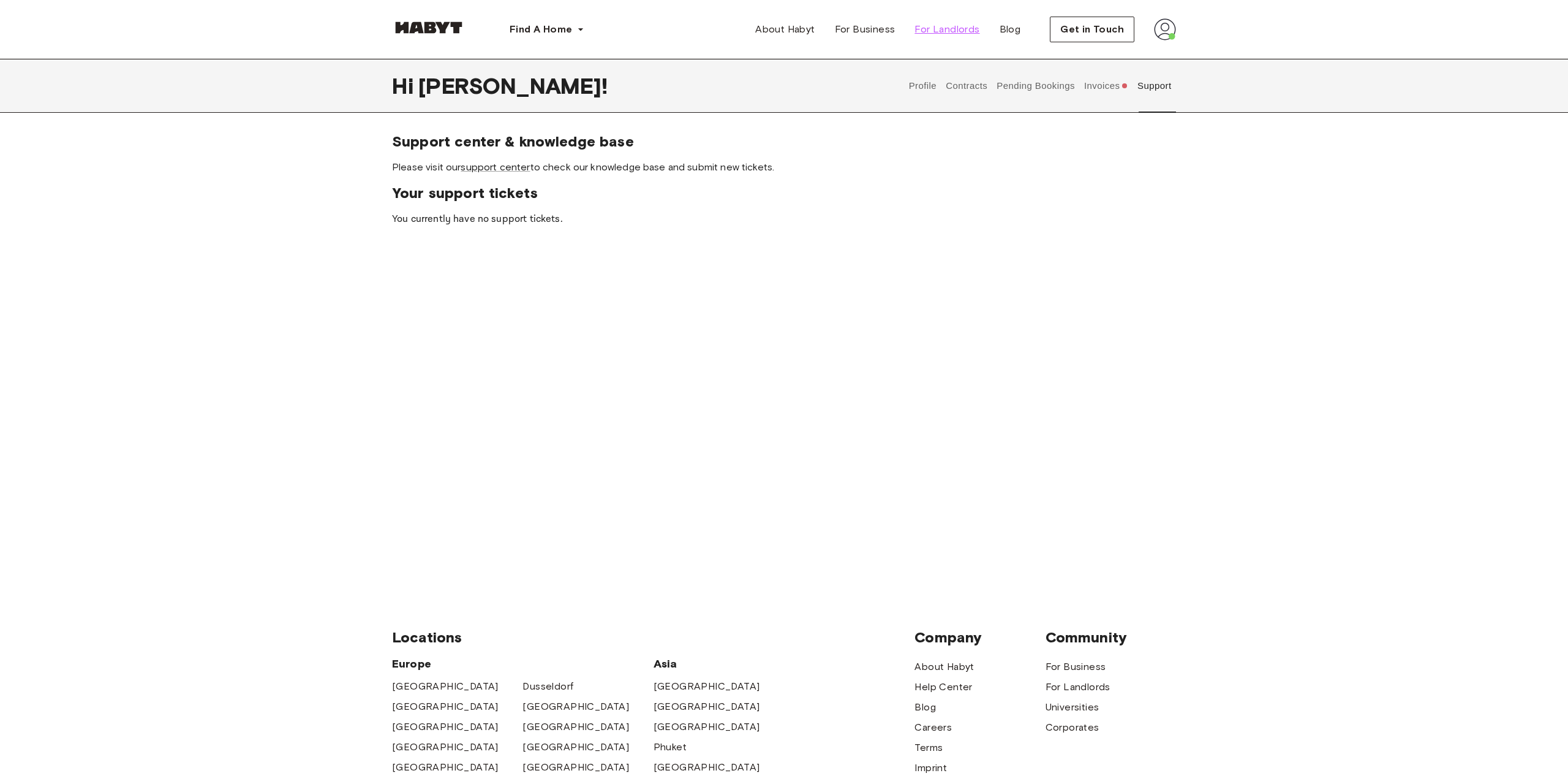
click at [961, 33] on span "For Landlords" at bounding box center [947, 30] width 65 height 15
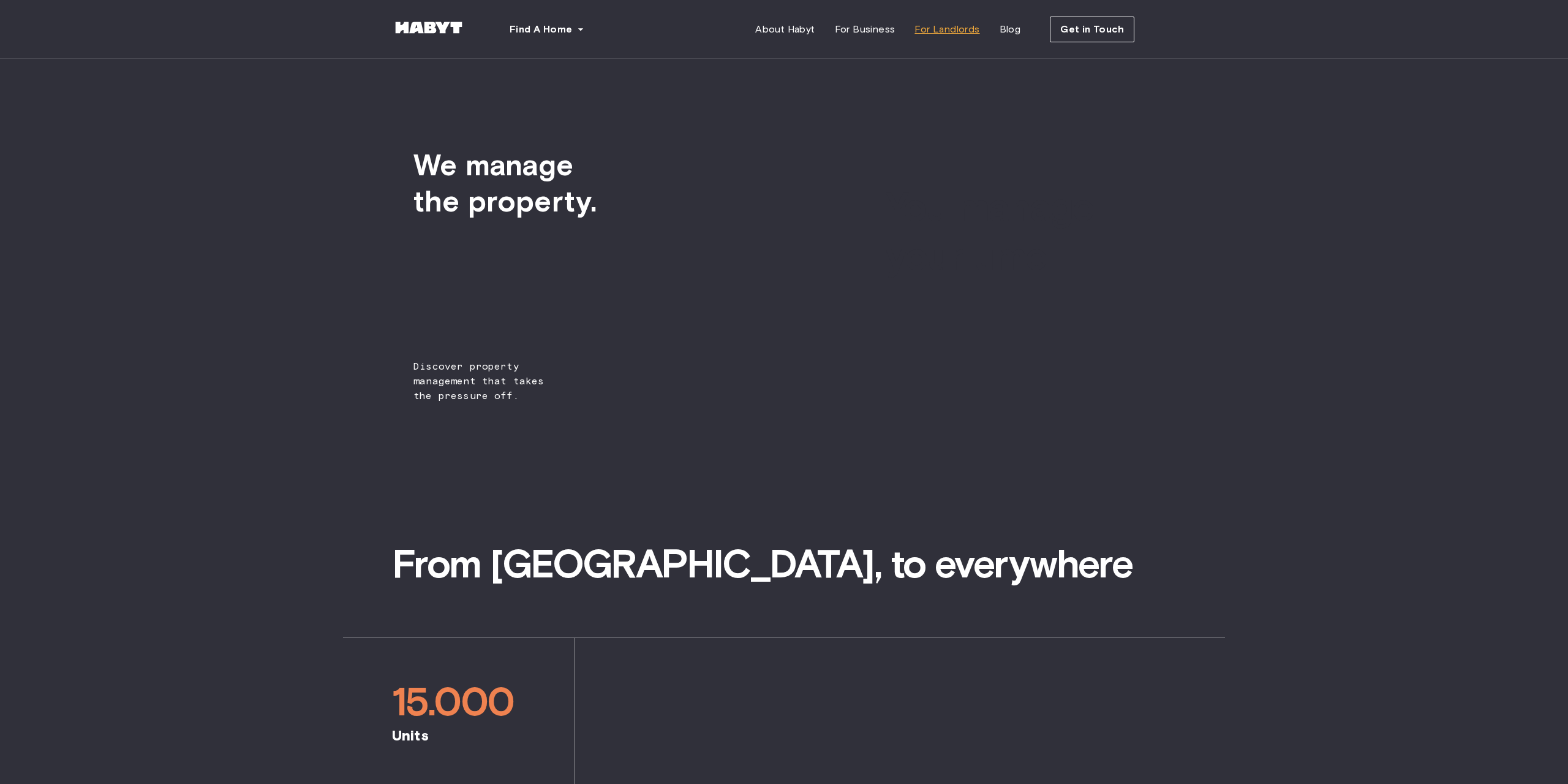
type input "****"
type input "**********"
